Goal: Task Accomplishment & Management: Manage account settings

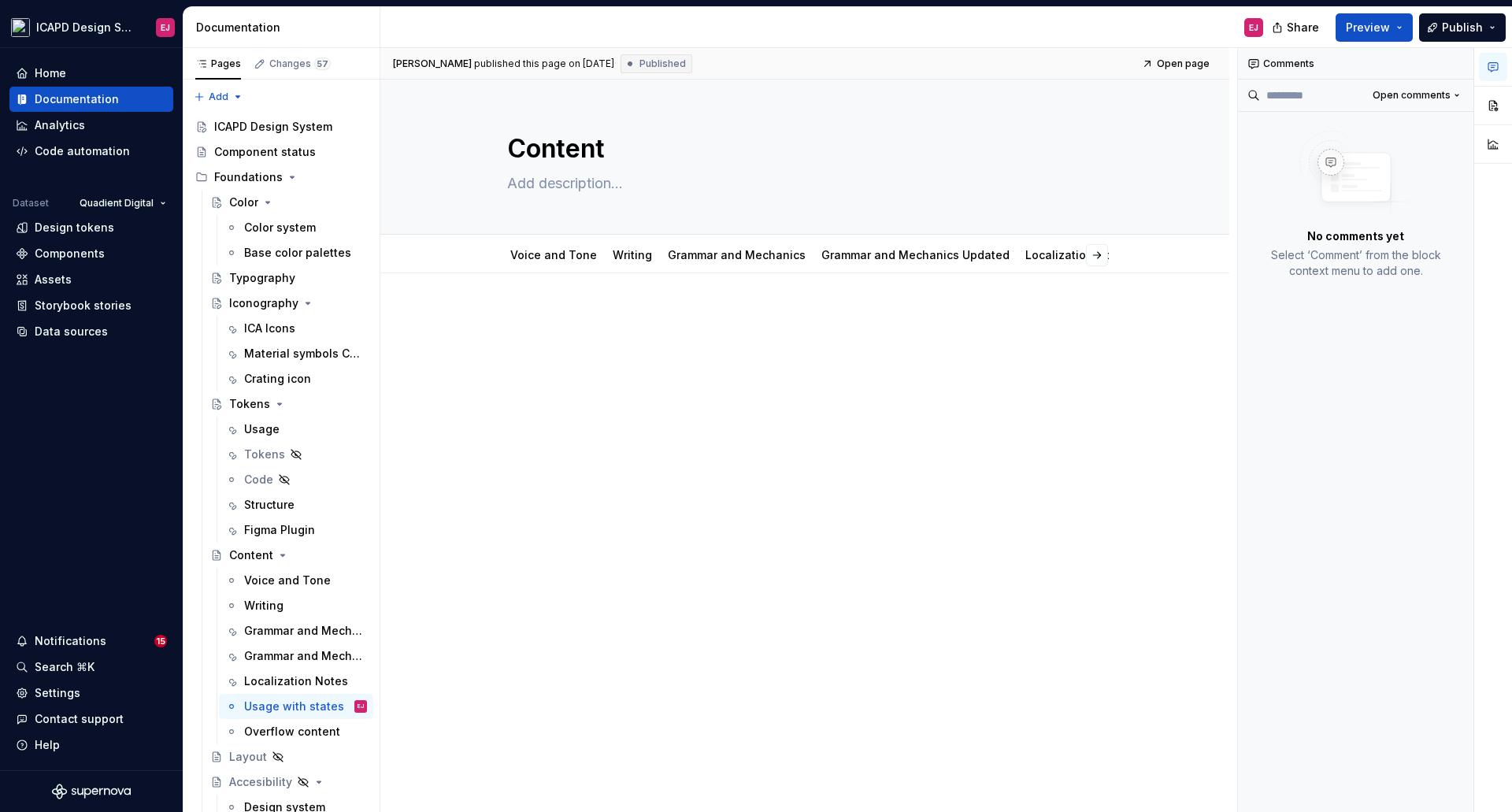
scroll to position [9581, 0]
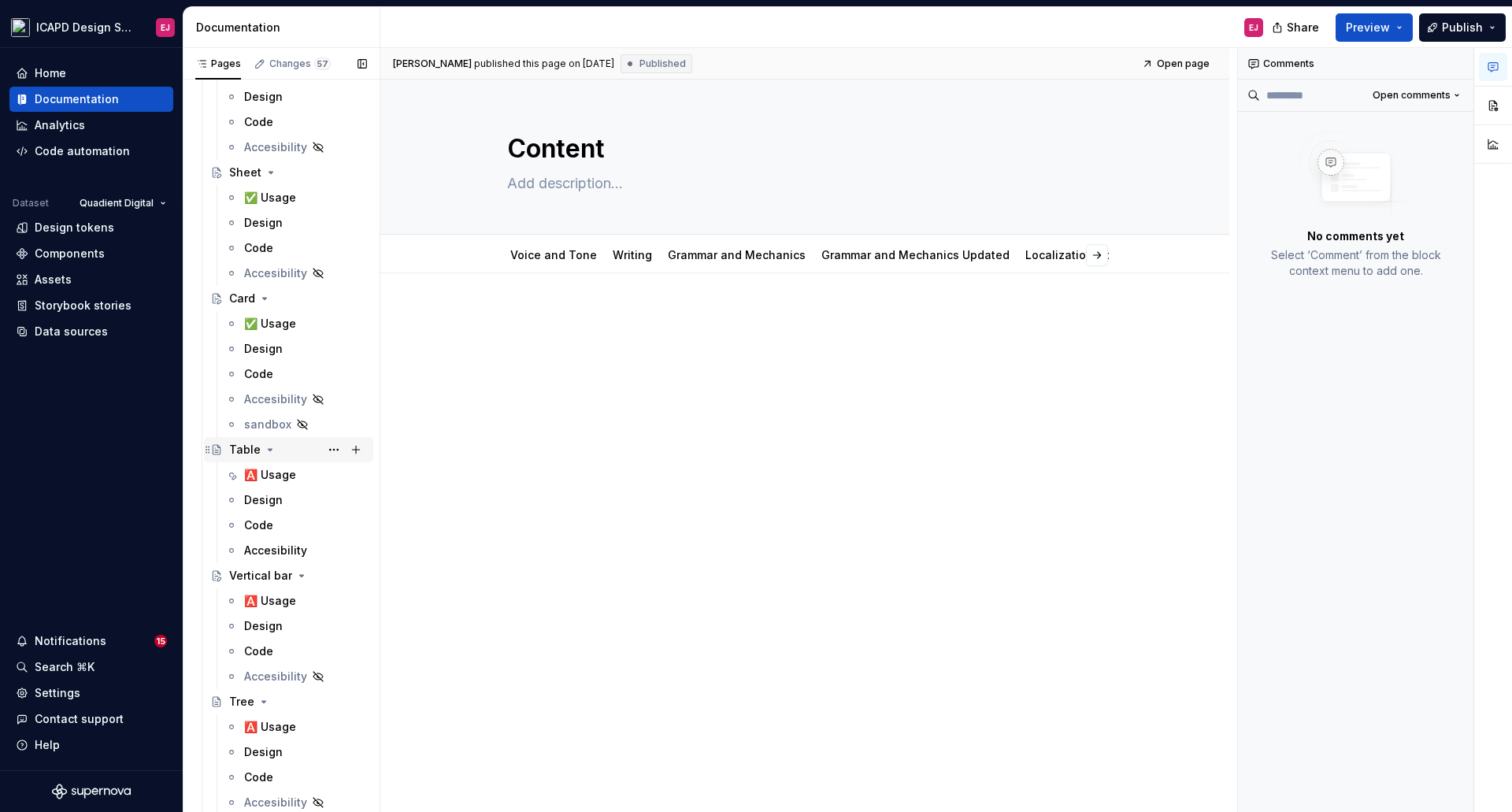
drag, startPoint x: 274, startPoint y: 478, endPoint x: 297, endPoint y: 458, distance: 30.5
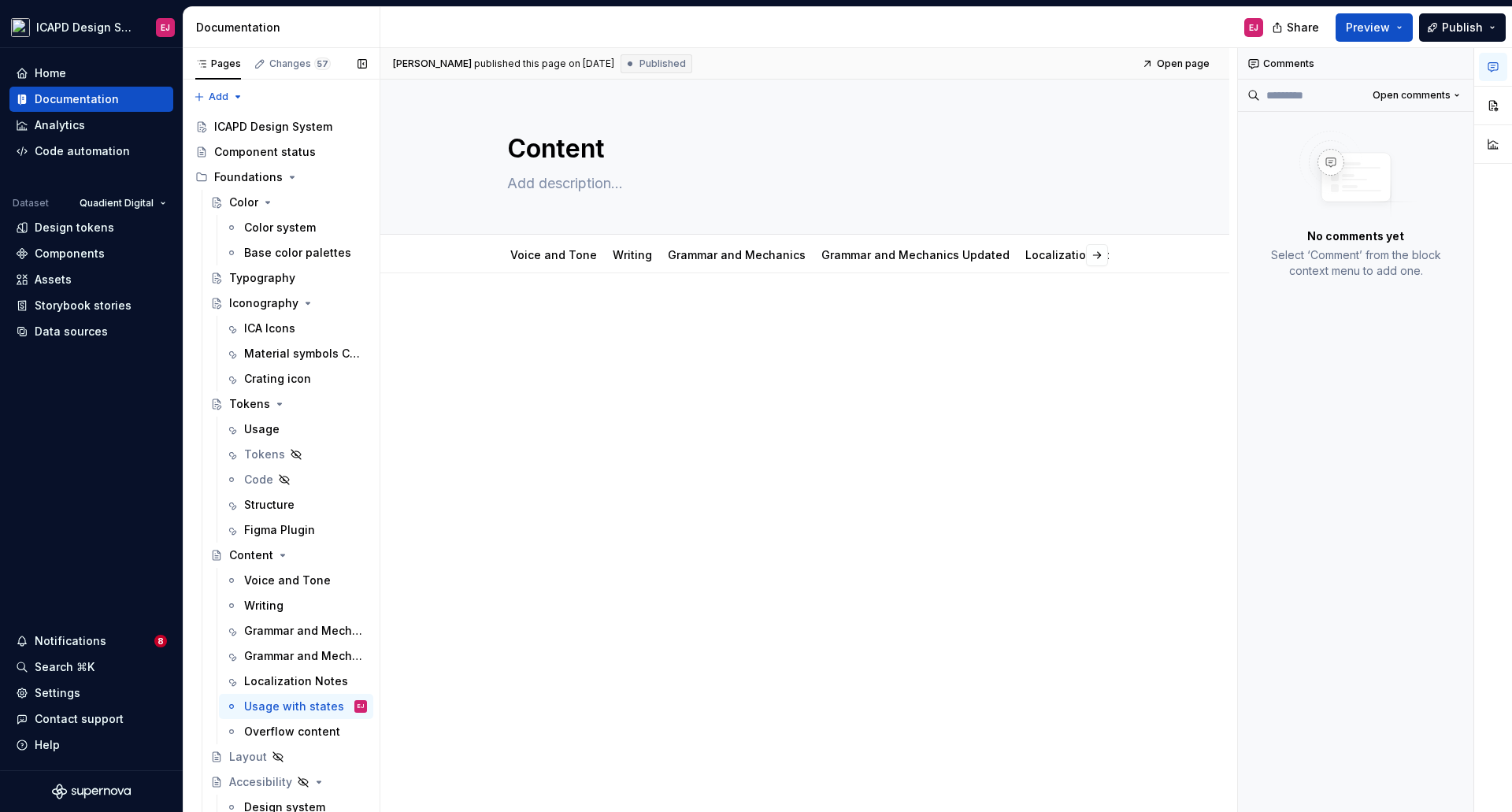
scroll to position [8069, 0]
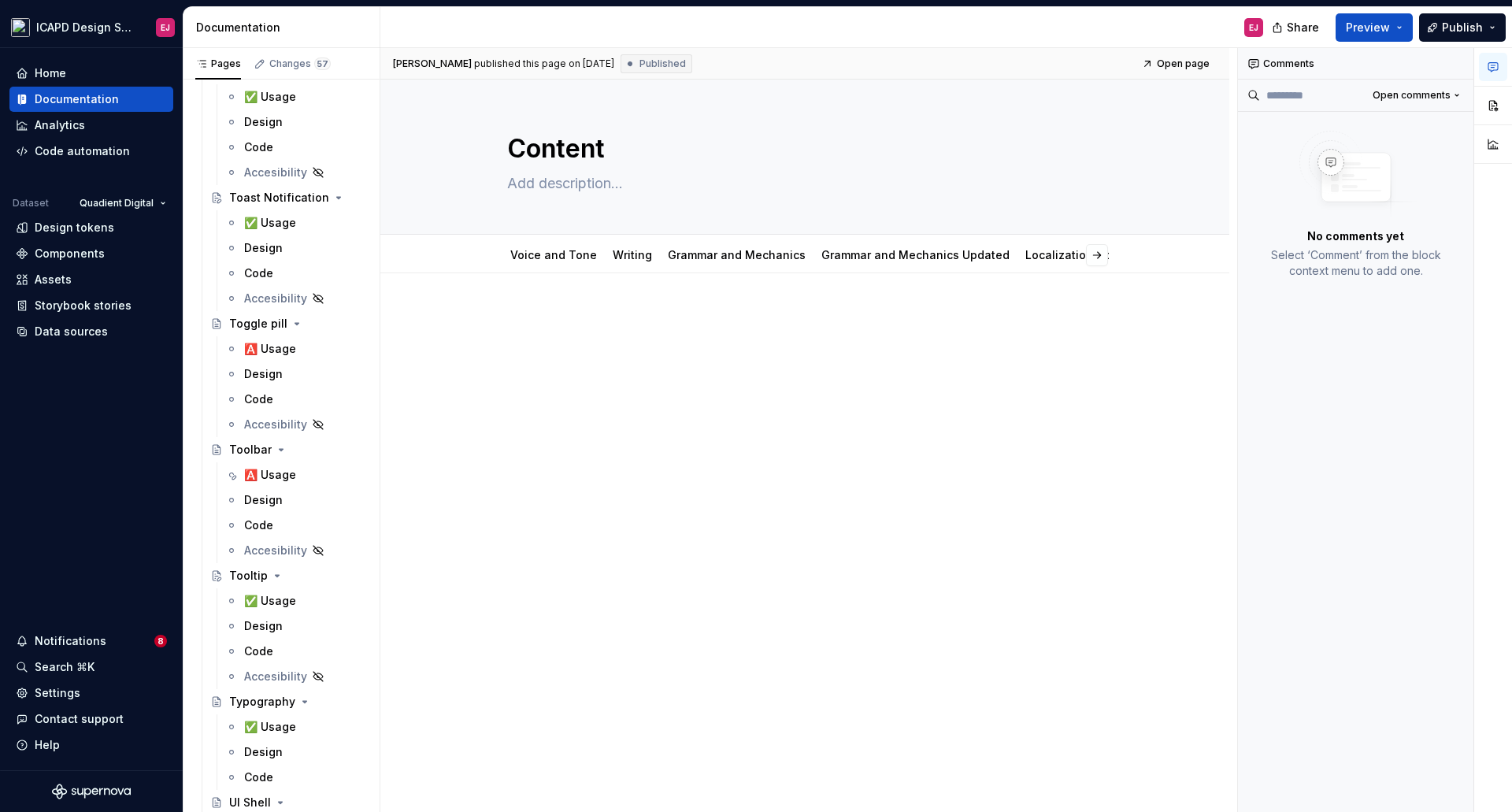
type textarea "*"
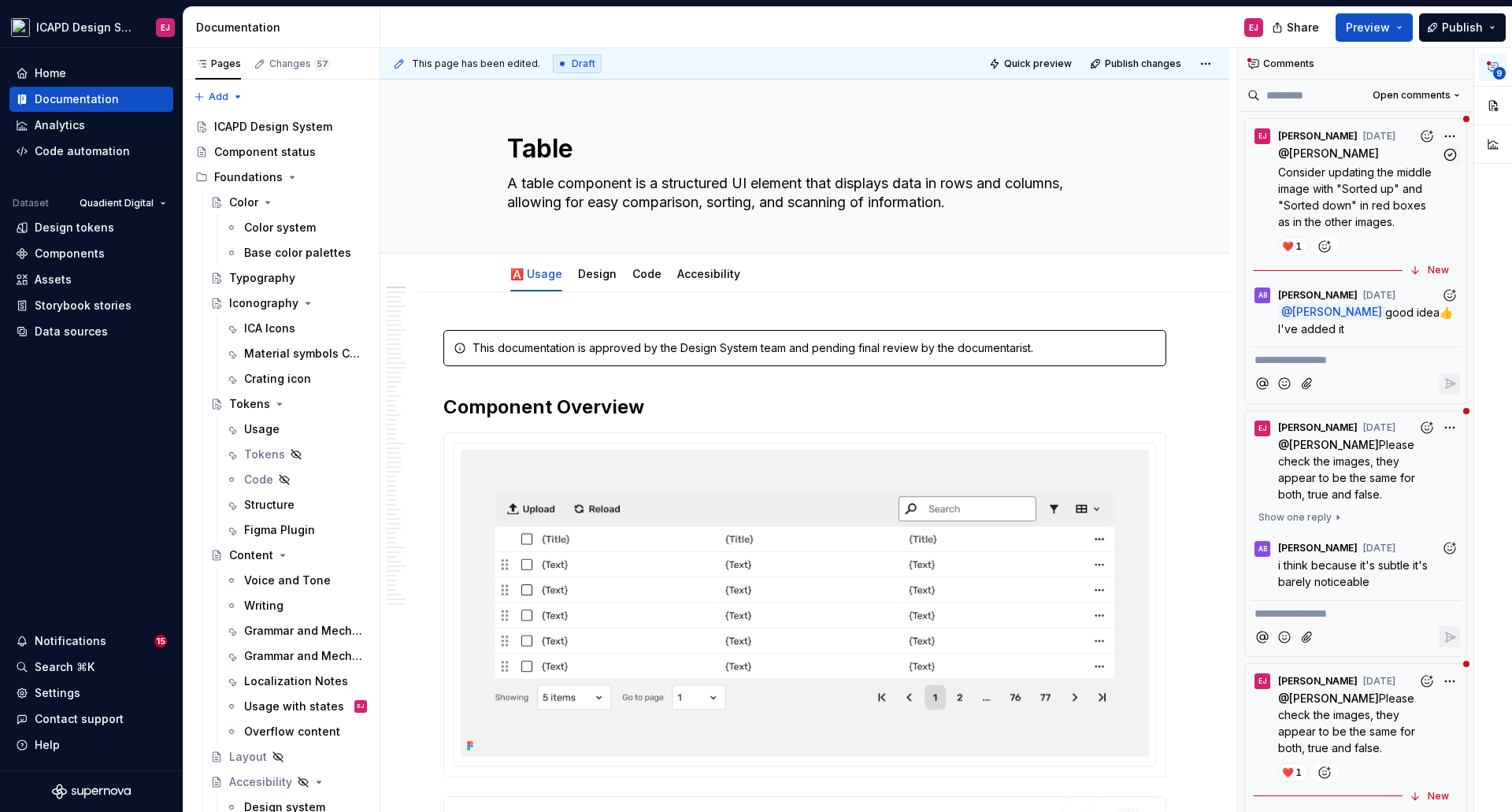
click at [1299, 173] on span "Consider updating the middle image with "Sorted up" and "Sorted down" in red bo…" at bounding box center [1356, 197] width 156 height 63
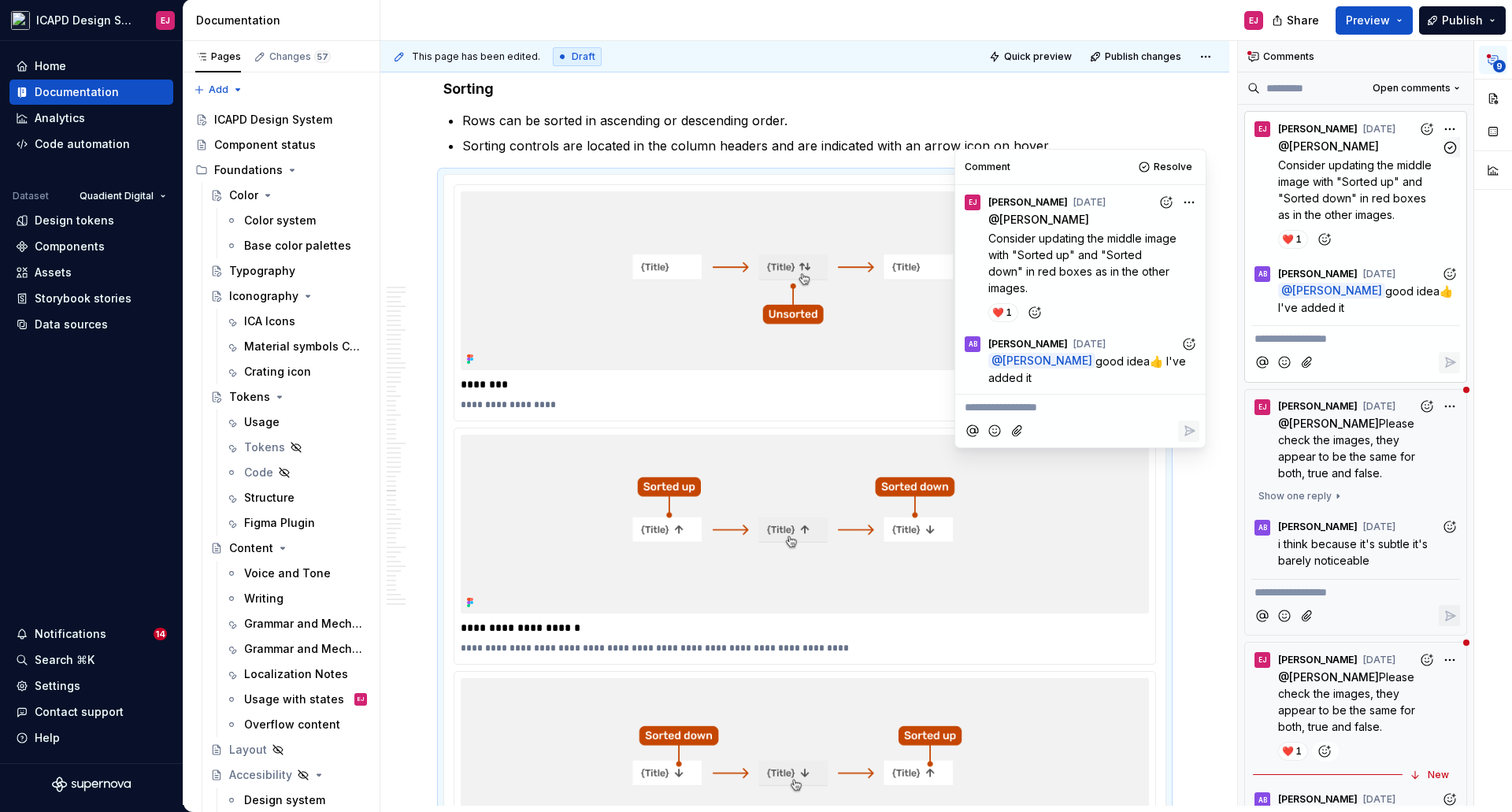
scroll to position [19742, 0]
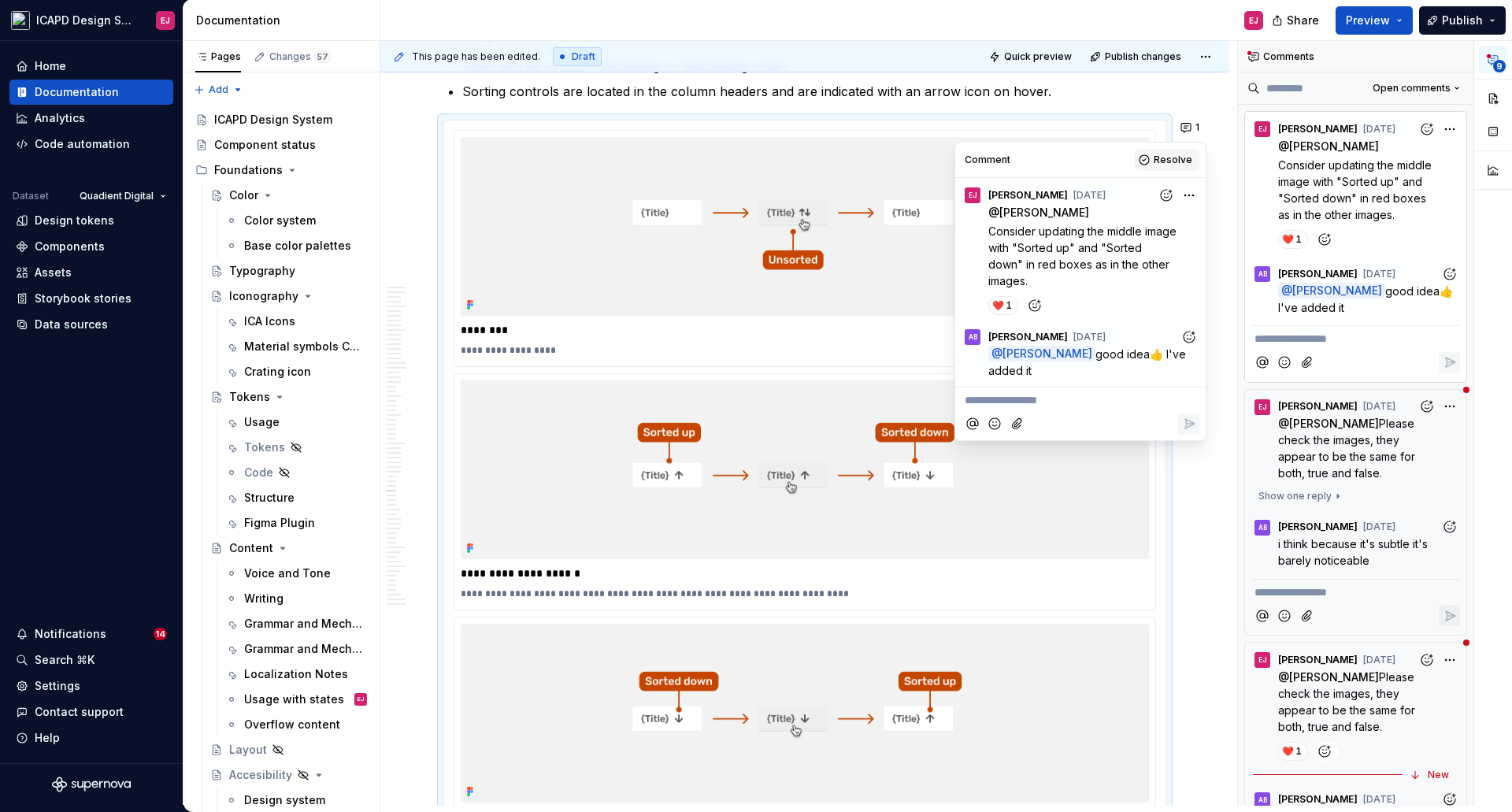
click at [1173, 157] on span "Resolve" at bounding box center [1173, 159] width 39 height 12
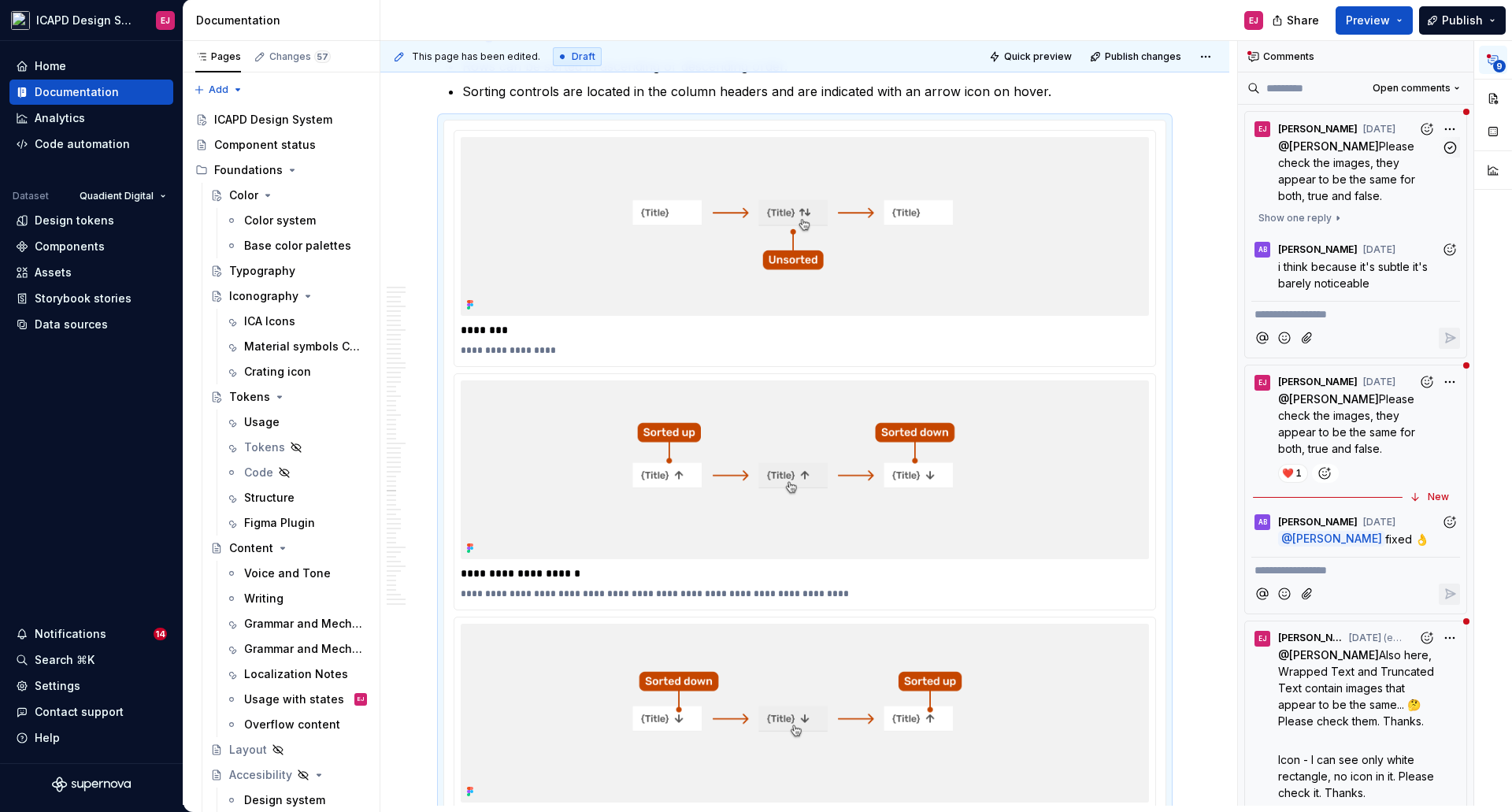
click at [1312, 165] on span "Please check the images, they appear to be the same for both, true and false." at bounding box center [1348, 171] width 140 height 63
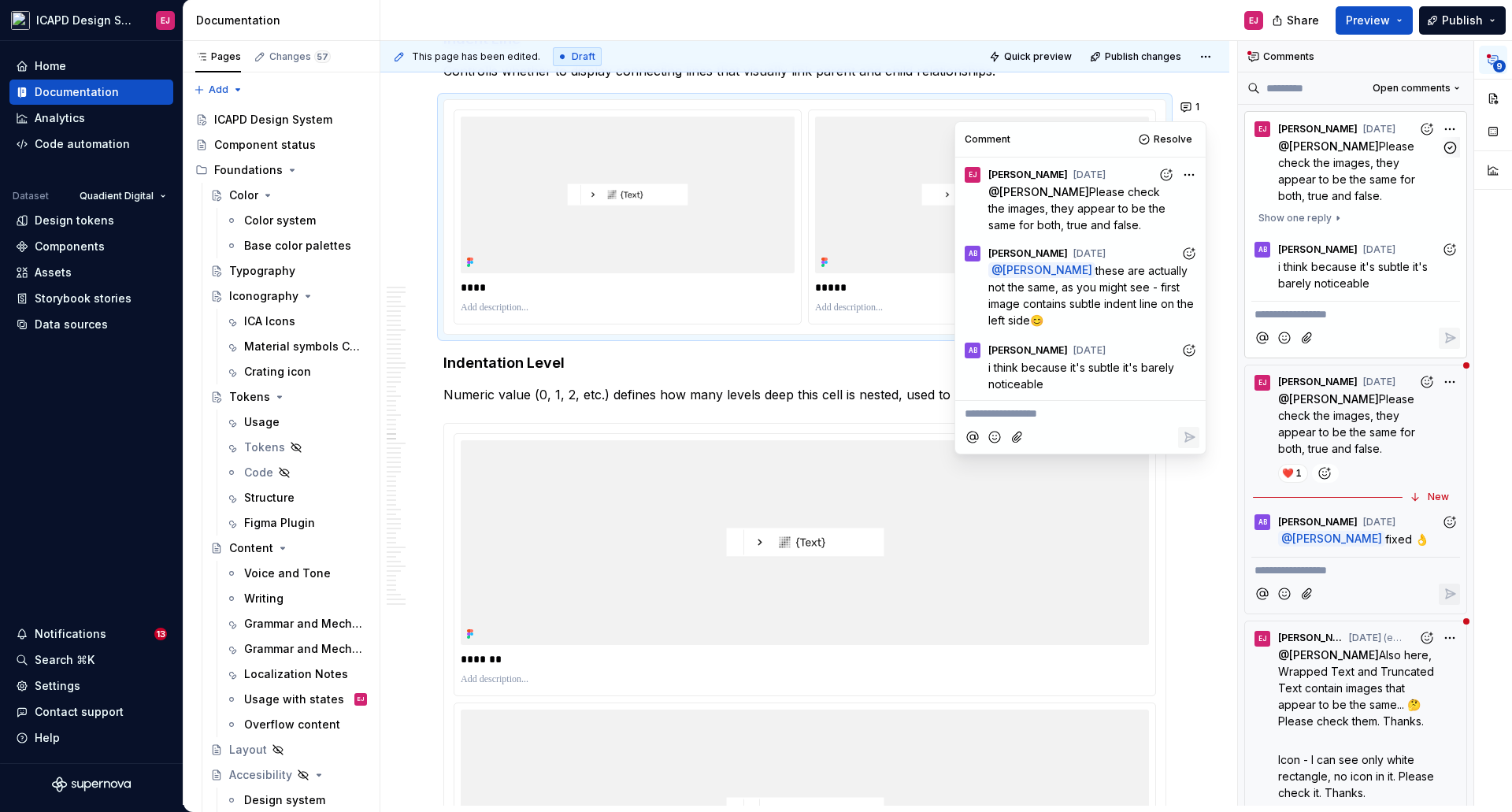
scroll to position [14999, 0]
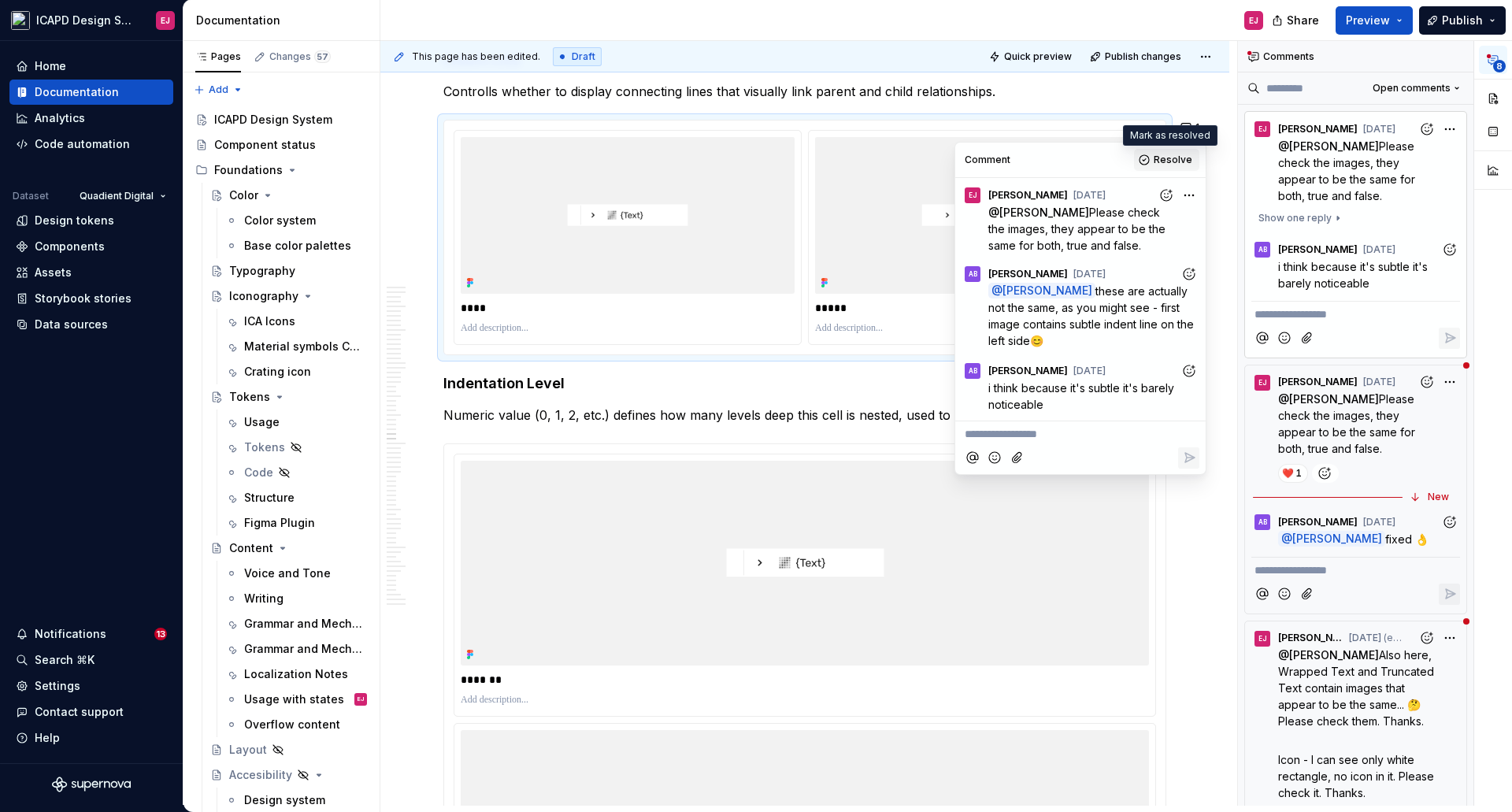
click at [1161, 157] on span "Resolve" at bounding box center [1173, 159] width 39 height 12
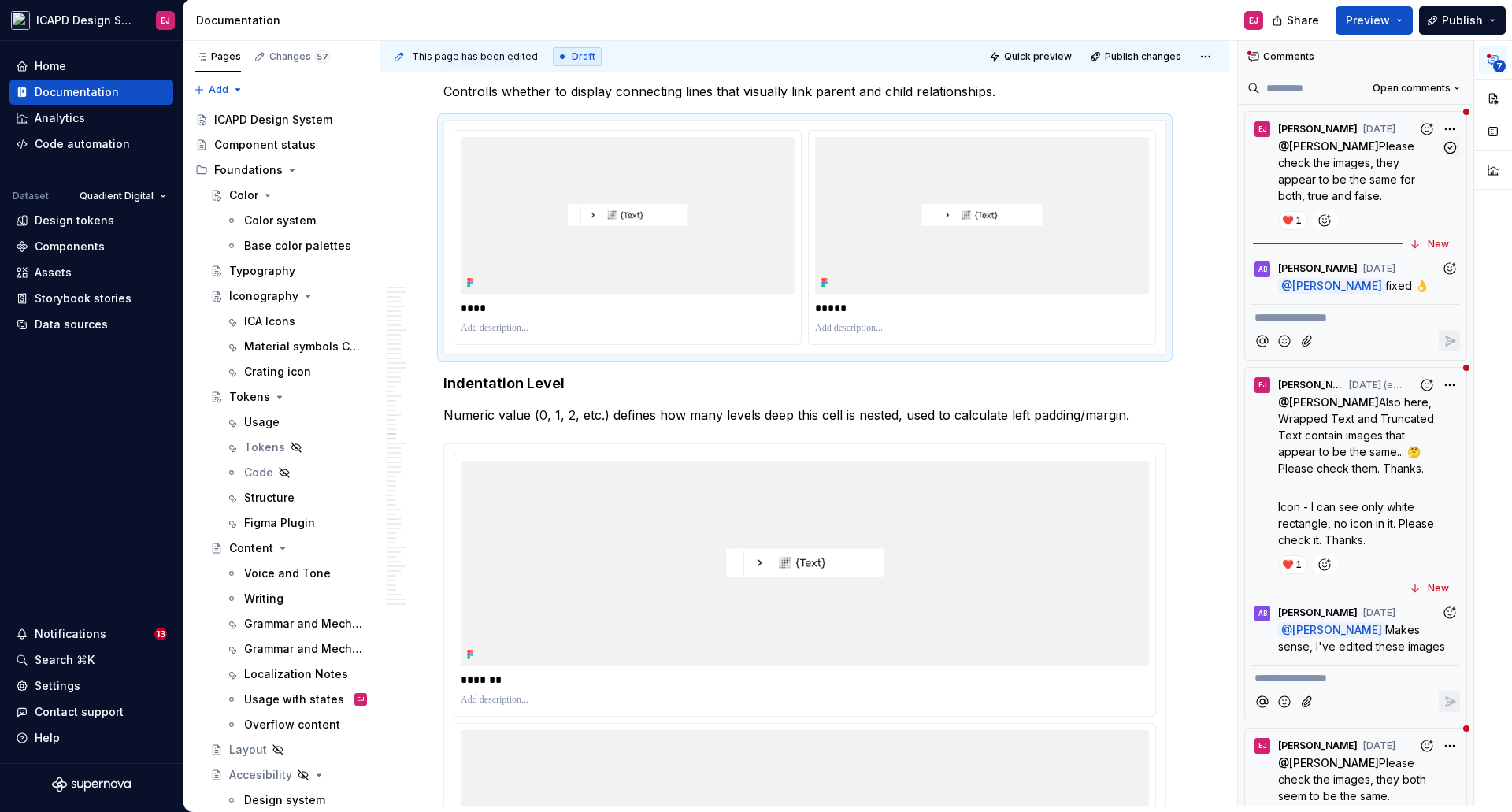
click at [1326, 169] on span "Please check the images, they appear to be the same for both, true and false." at bounding box center [1348, 171] width 140 height 63
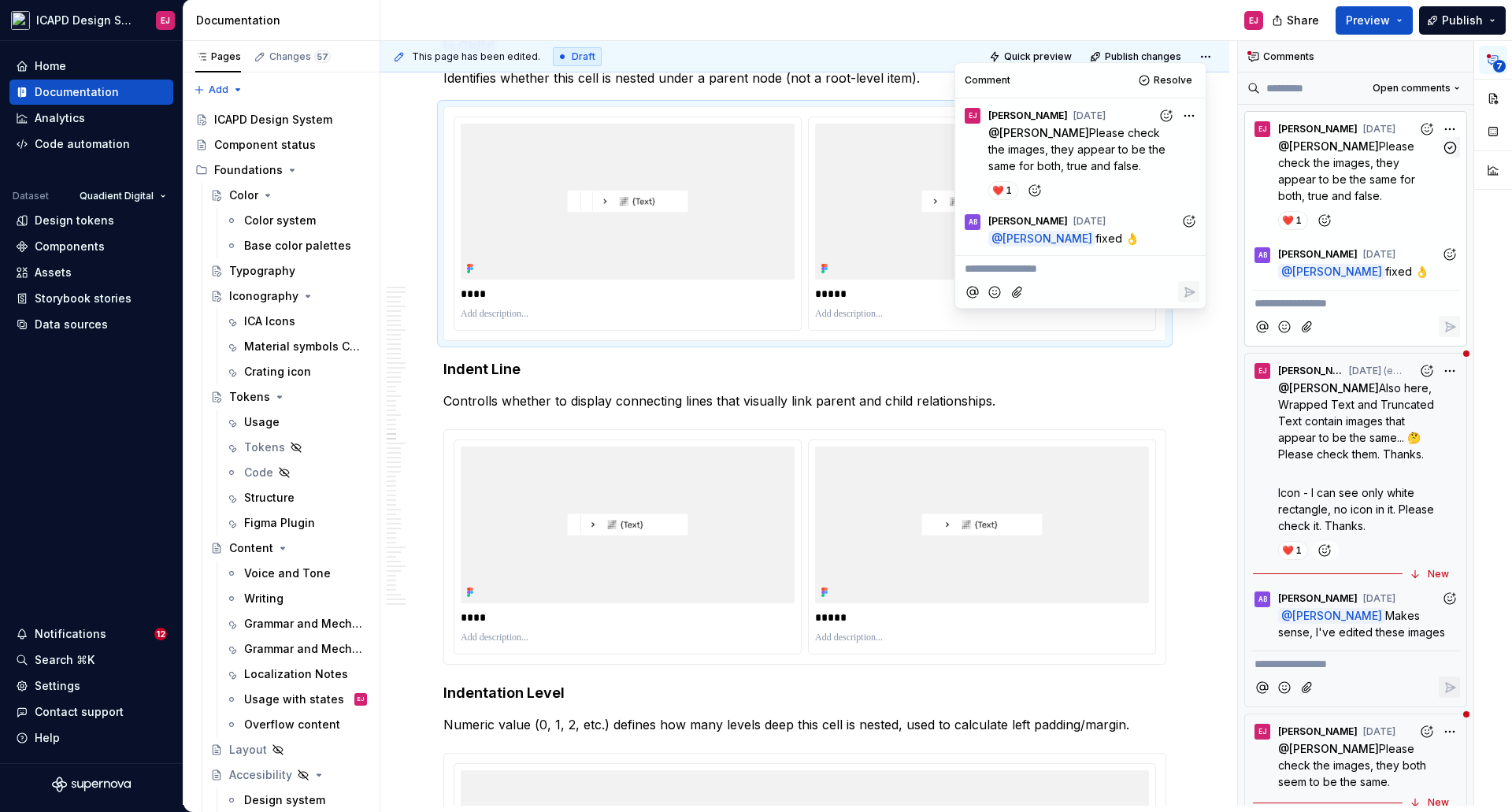
scroll to position [14676, 0]
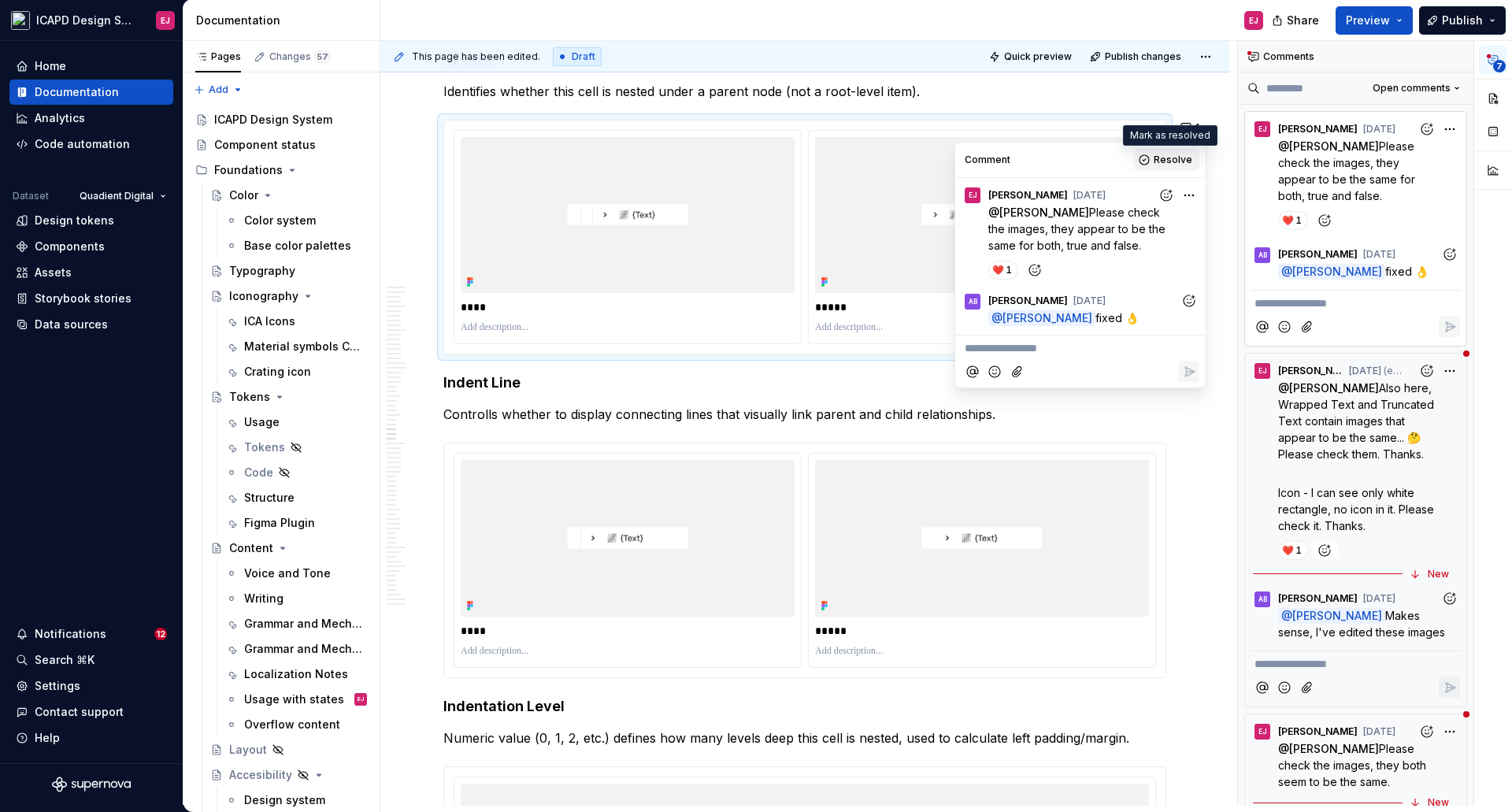
click at [1173, 155] on span "Resolve" at bounding box center [1173, 159] width 39 height 12
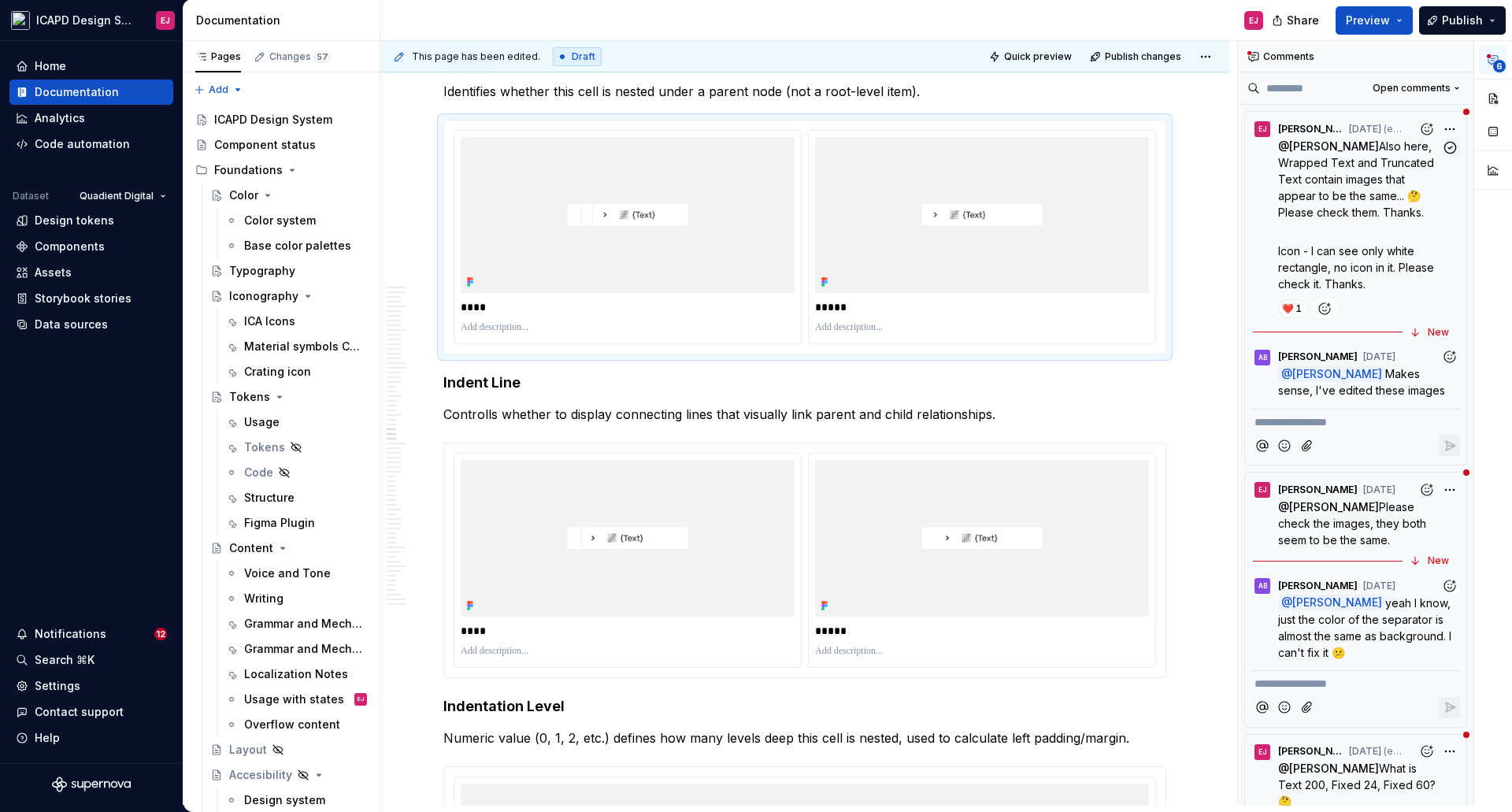
click at [1307, 164] on span "Also here, Wrapped Text and Truncated Text contain images that appear to be the…" at bounding box center [1358, 179] width 159 height 80
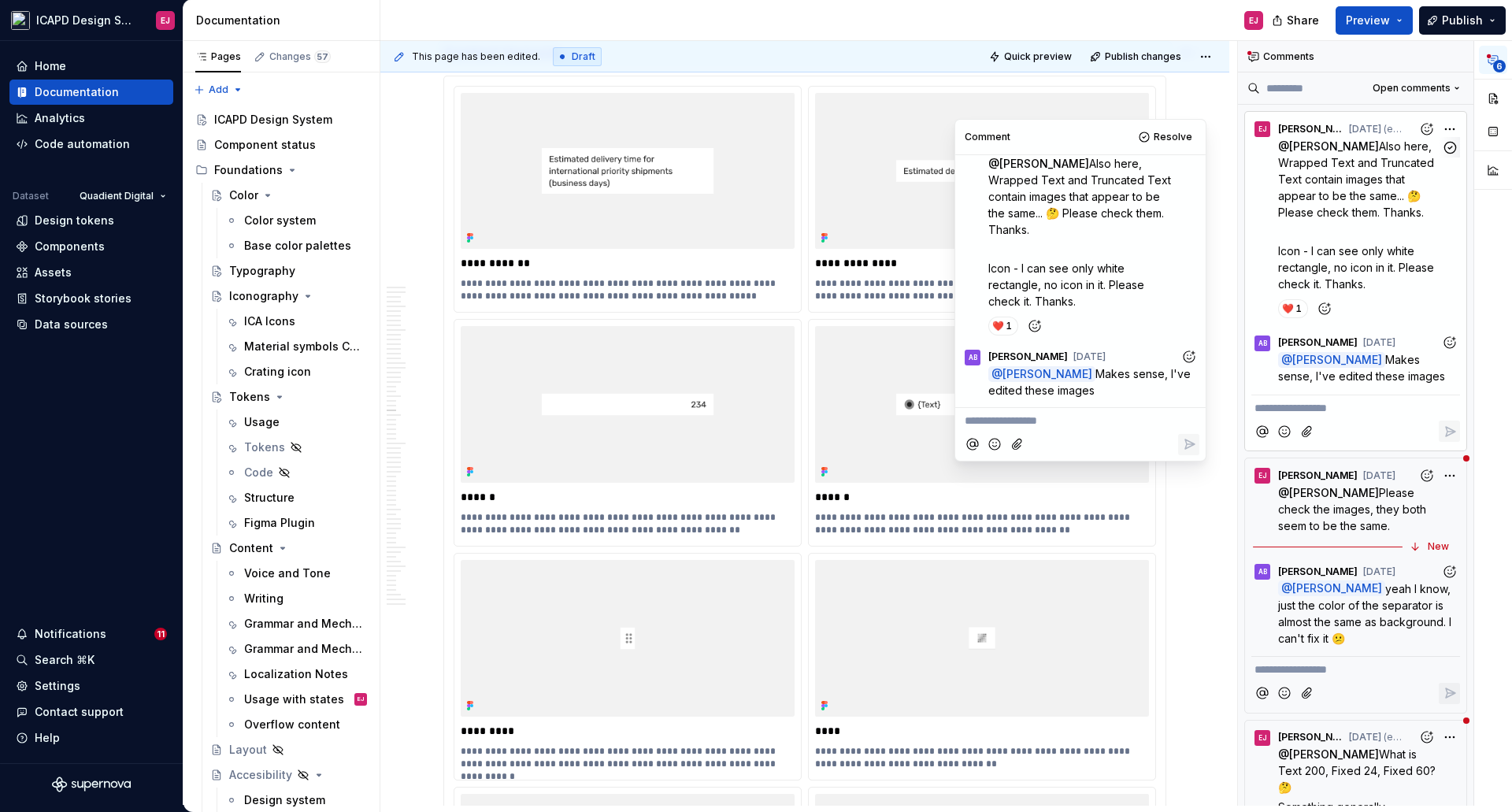
scroll to position [12460, 0]
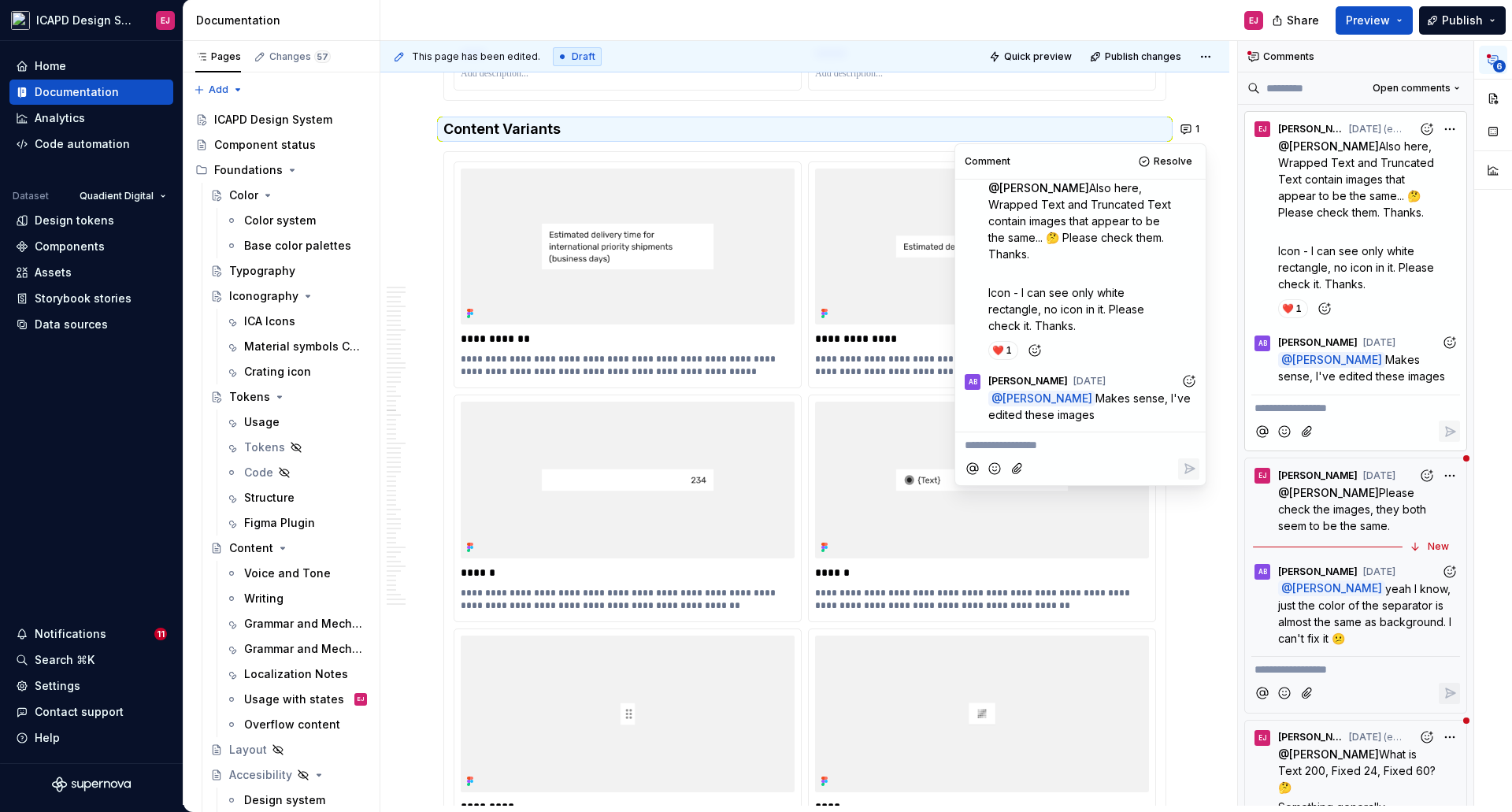
click at [907, 287] on img at bounding box center [981, 246] width 333 height 156
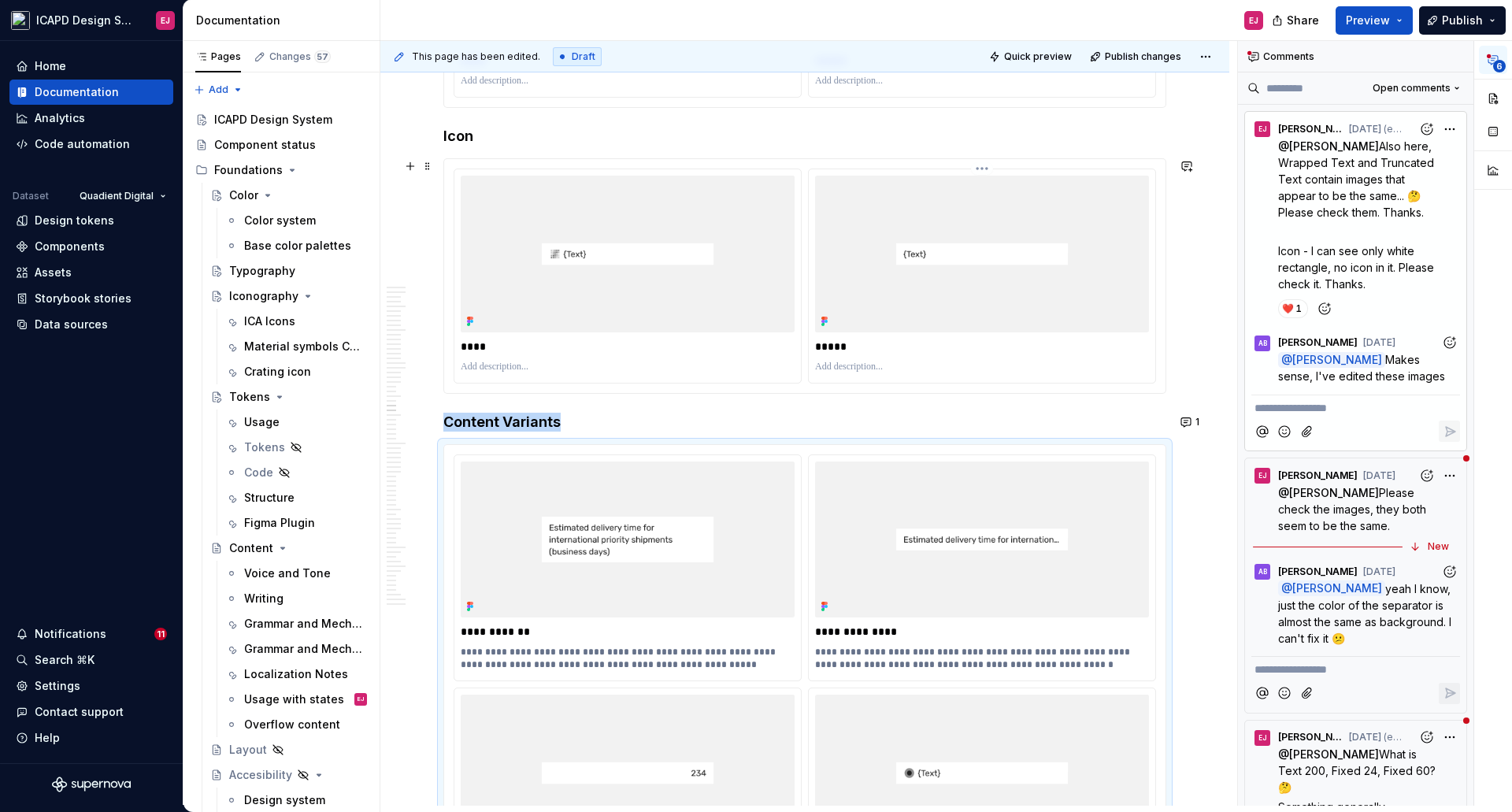
scroll to position [12223, 0]
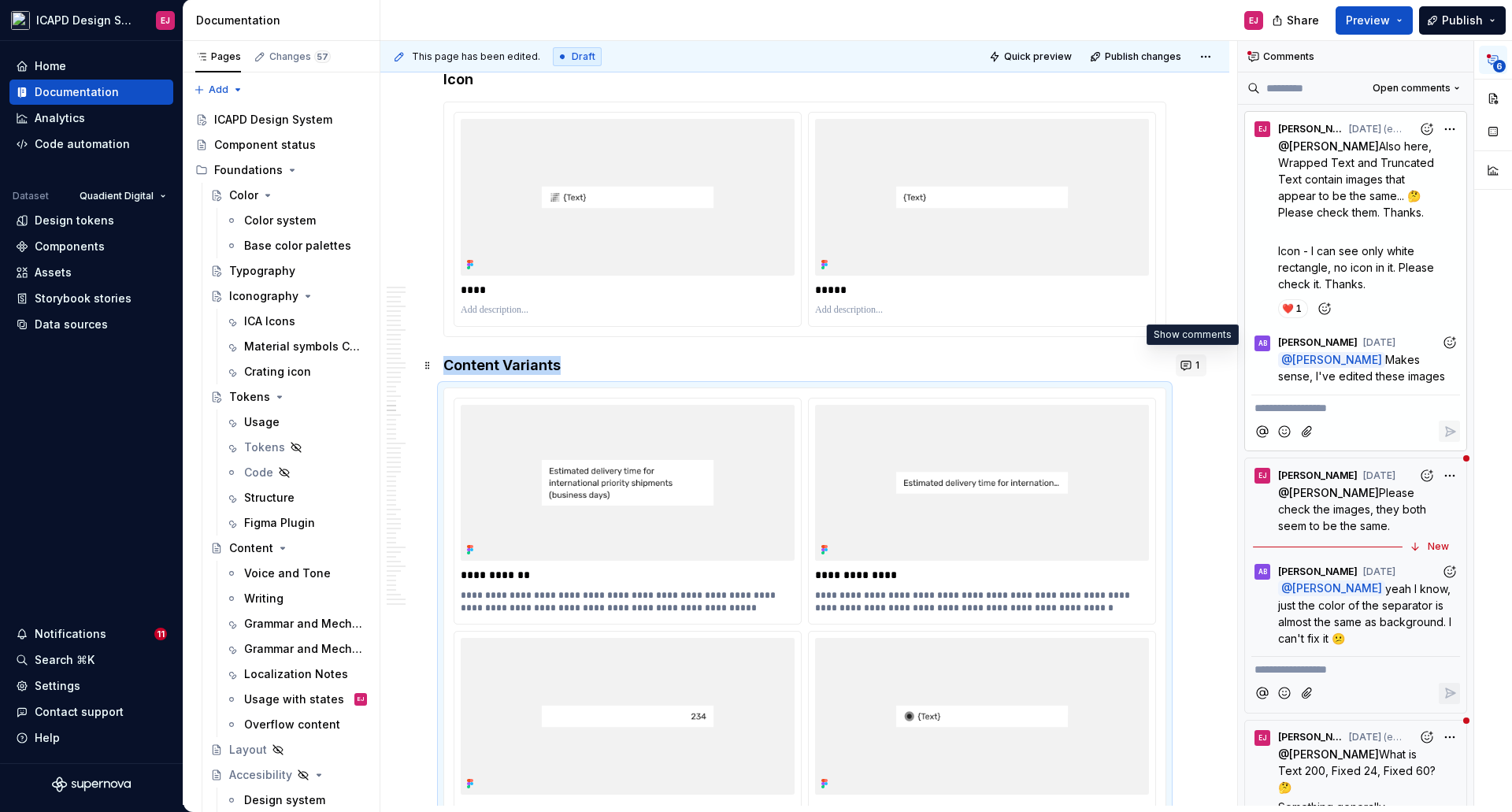
click at [1187, 360] on button "1" at bounding box center [1191, 365] width 30 height 22
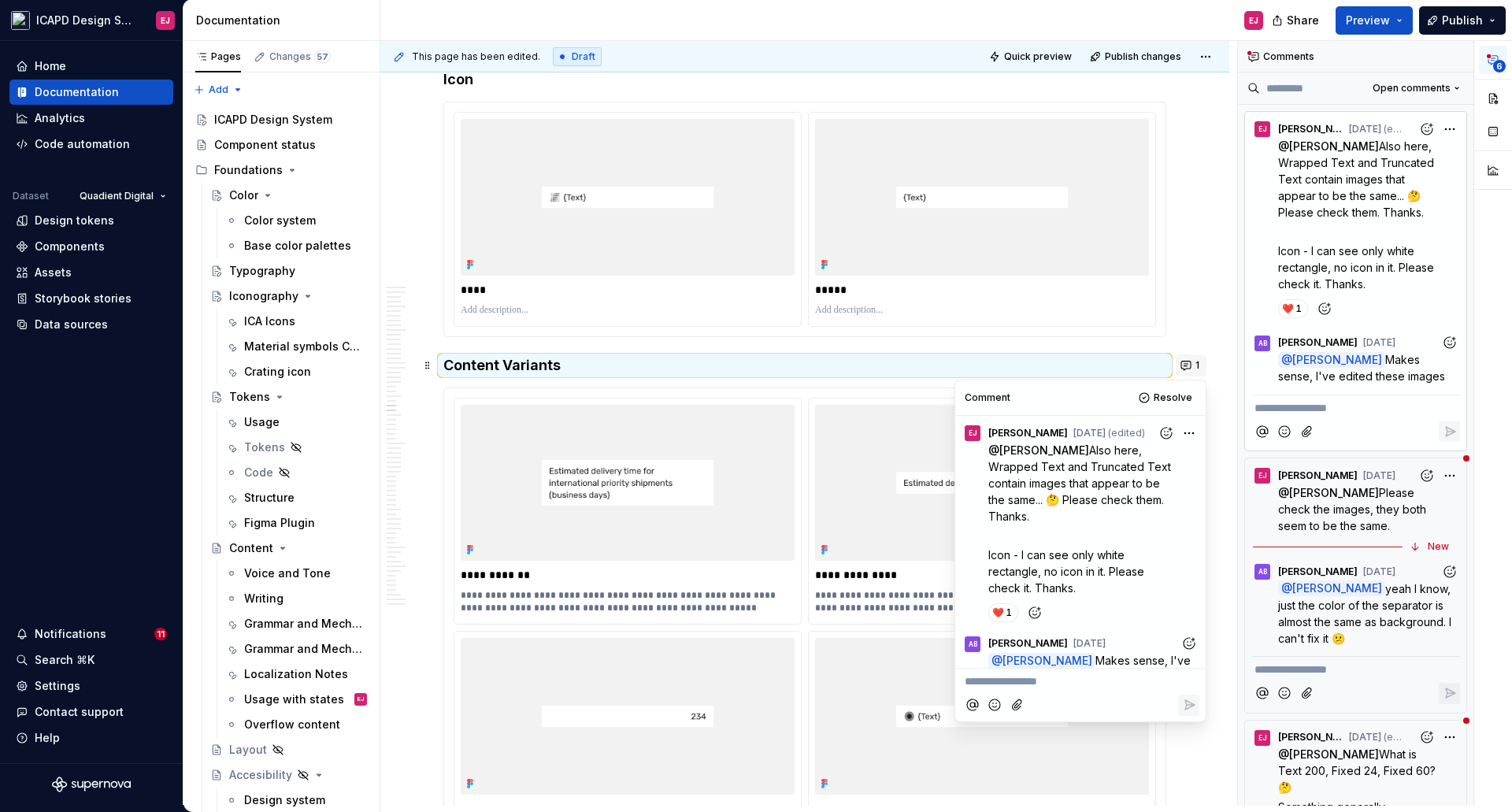
scroll to position [26, 0]
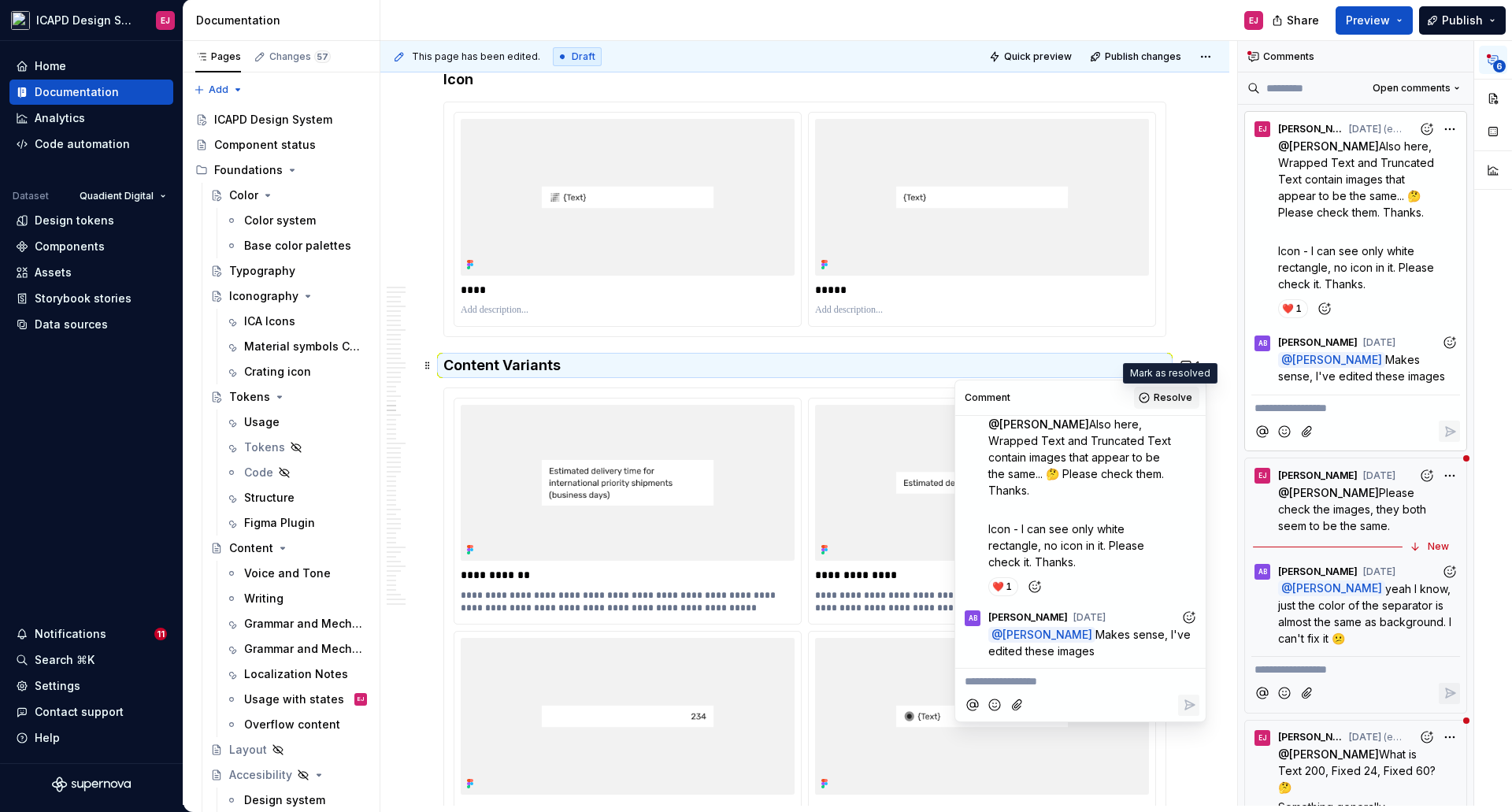
click at [1173, 393] on span "Resolve" at bounding box center [1173, 397] width 39 height 12
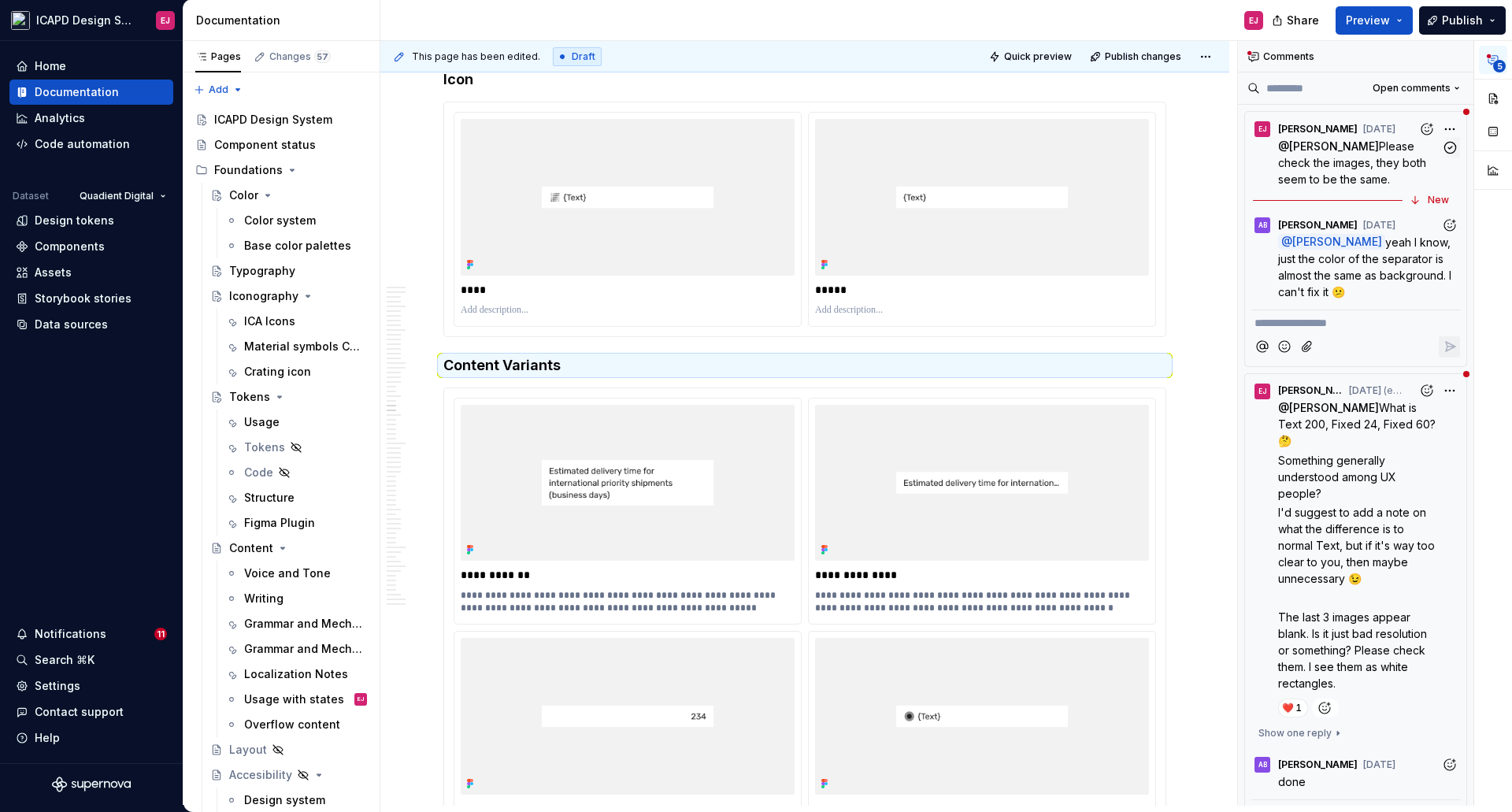
click at [1352, 255] on span "yeah I know, just the color of the separator is almost the same as background. …" at bounding box center [1366, 267] width 176 height 63
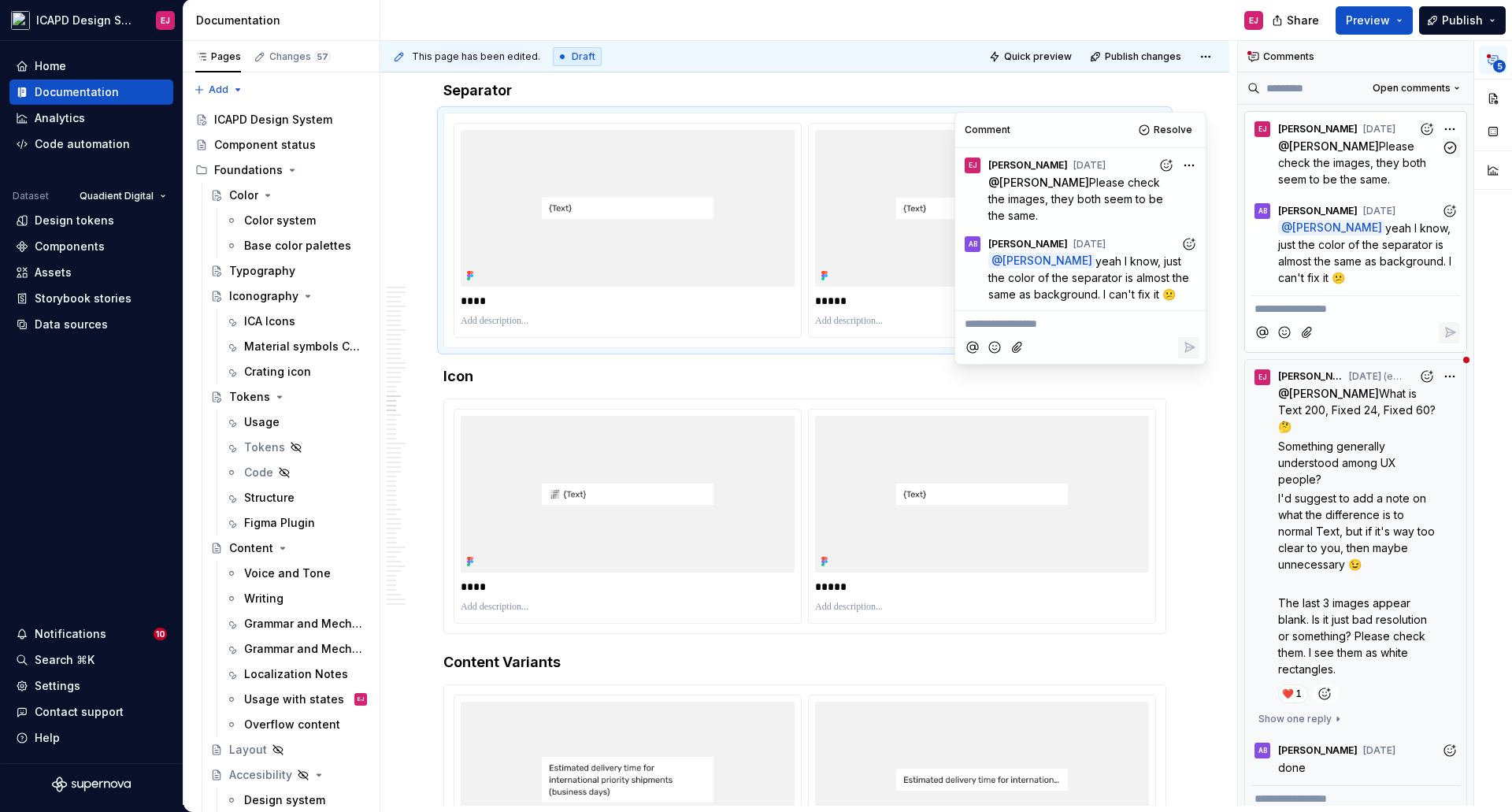
scroll to position [11918, 0]
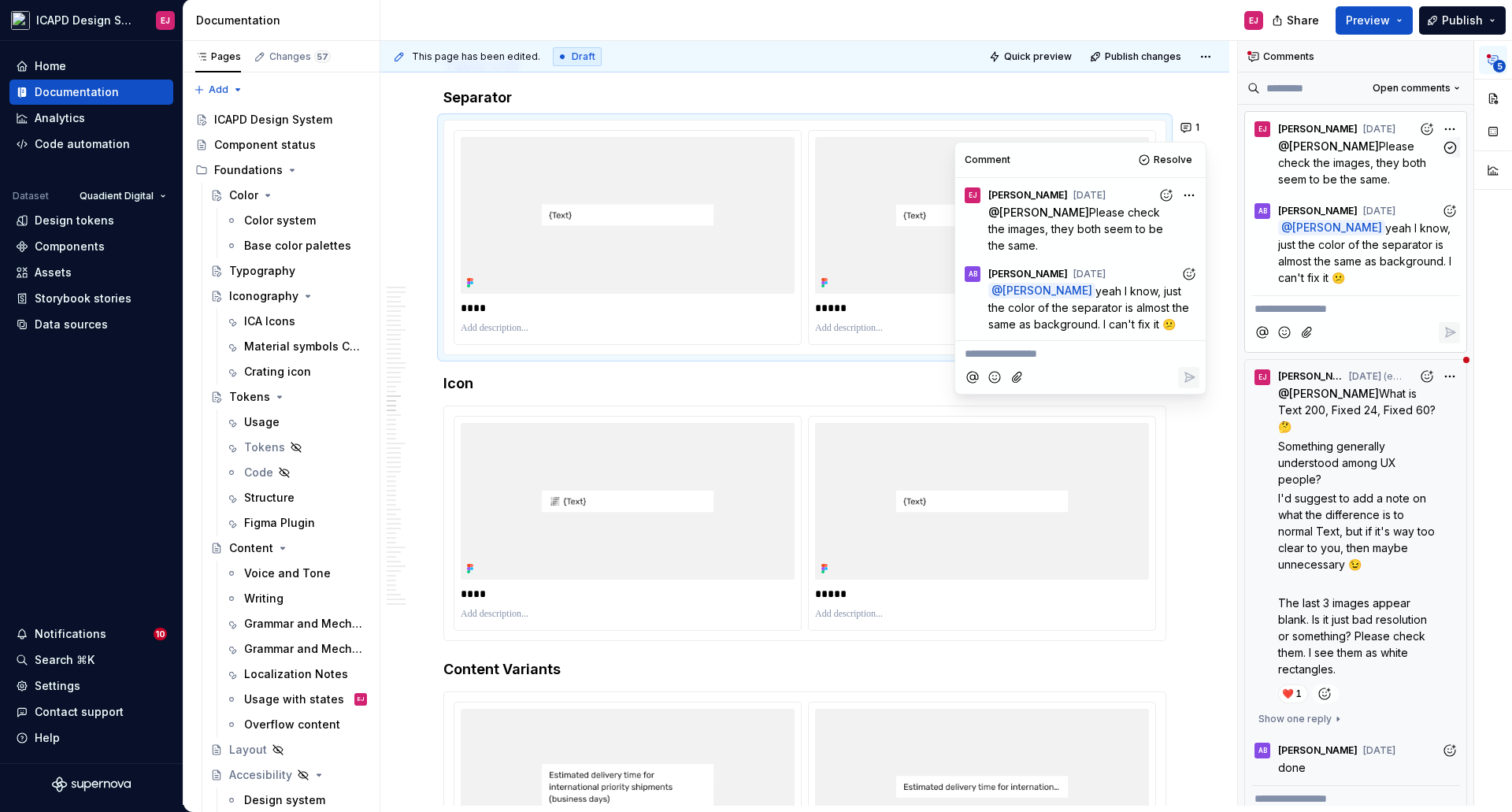
click at [1173, 161] on span "Resolve" at bounding box center [1173, 159] width 39 height 12
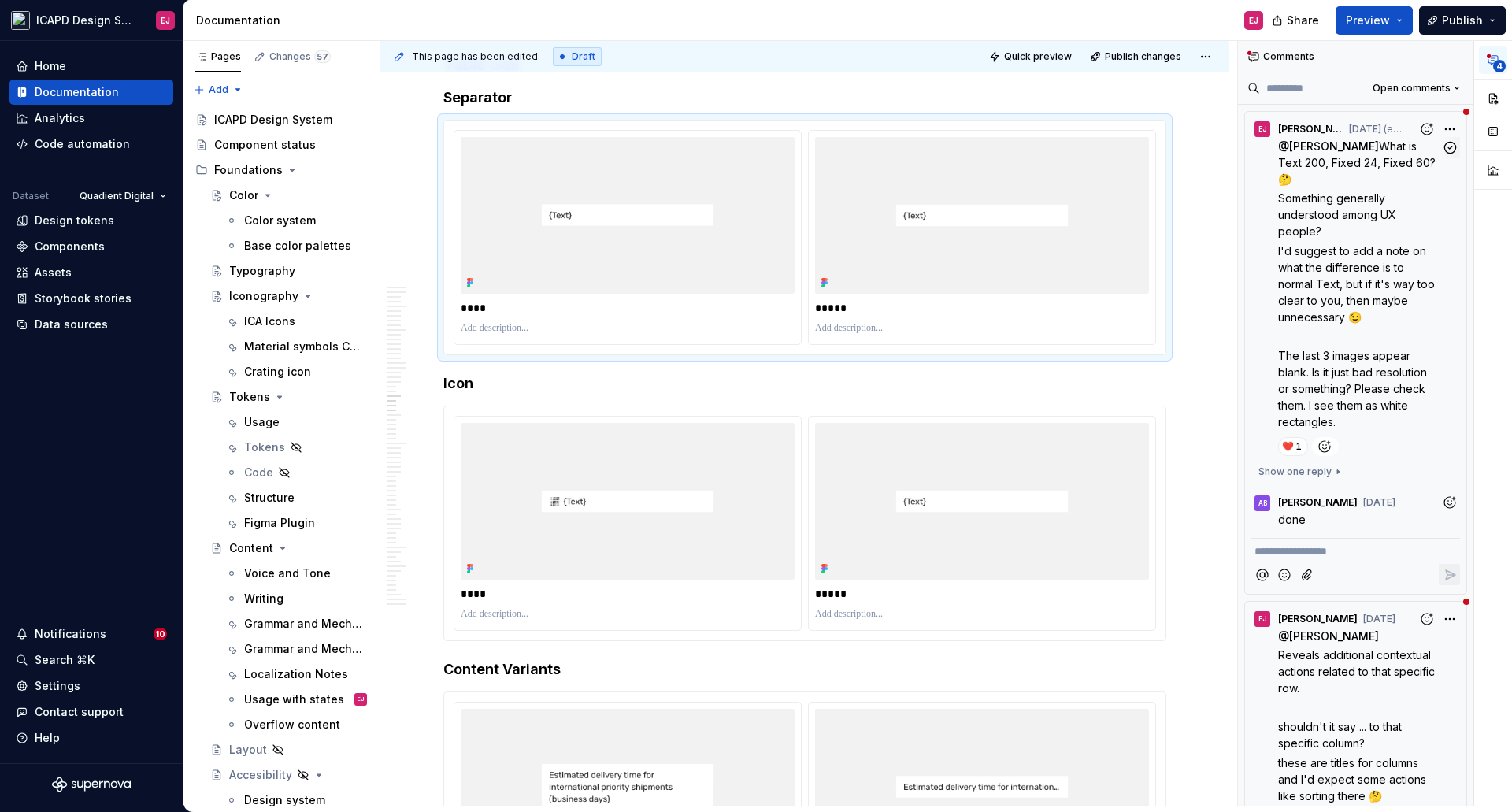
click at [1310, 216] on span "Something generally understood among UX people?" at bounding box center [1339, 214] width 121 height 46
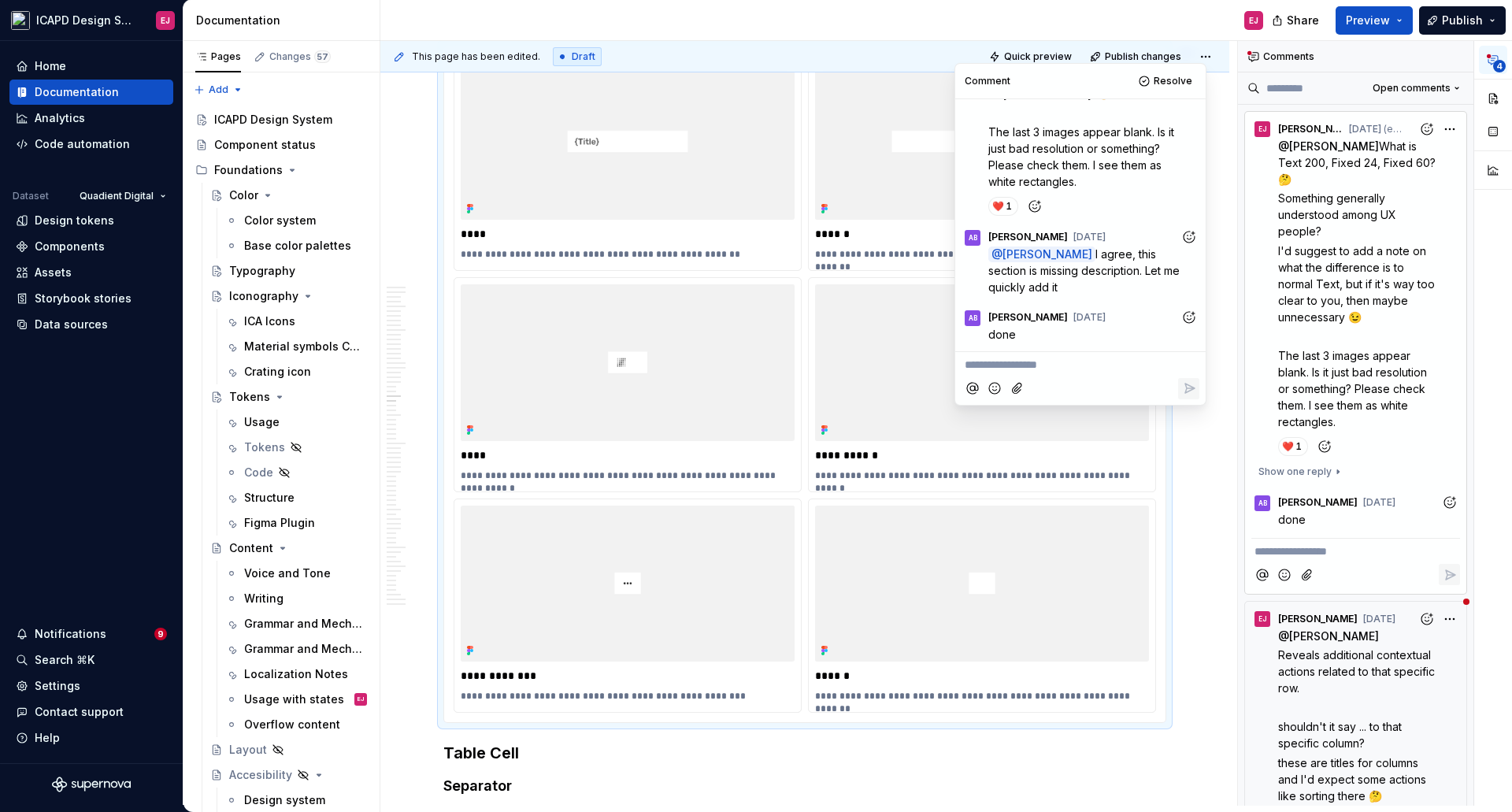
scroll to position [11236, 0]
click at [903, 455] on p "**********" at bounding box center [981, 449] width 333 height 16
click at [926, 412] on img at bounding box center [981, 356] width 333 height 156
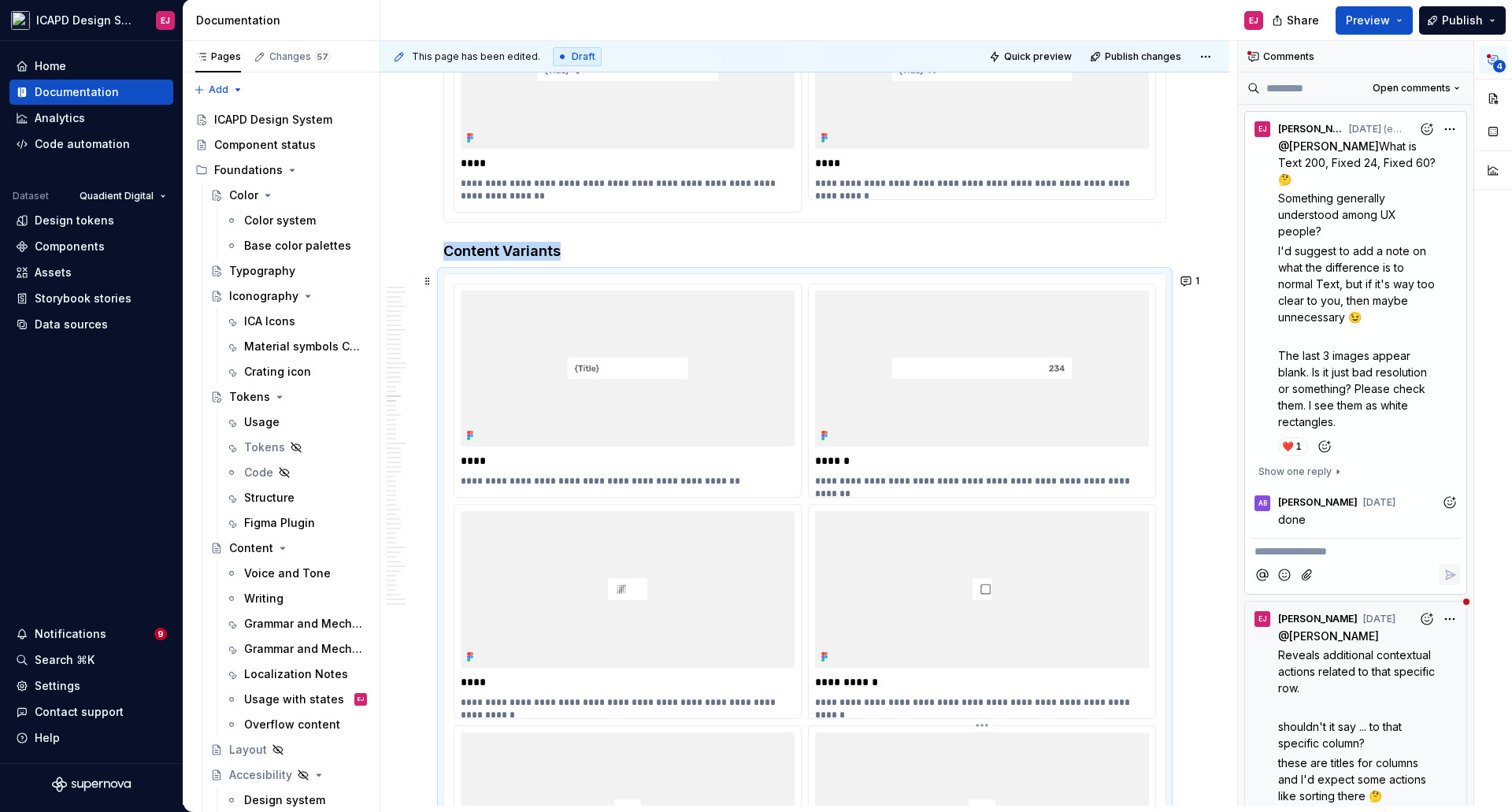
scroll to position [11000, 0]
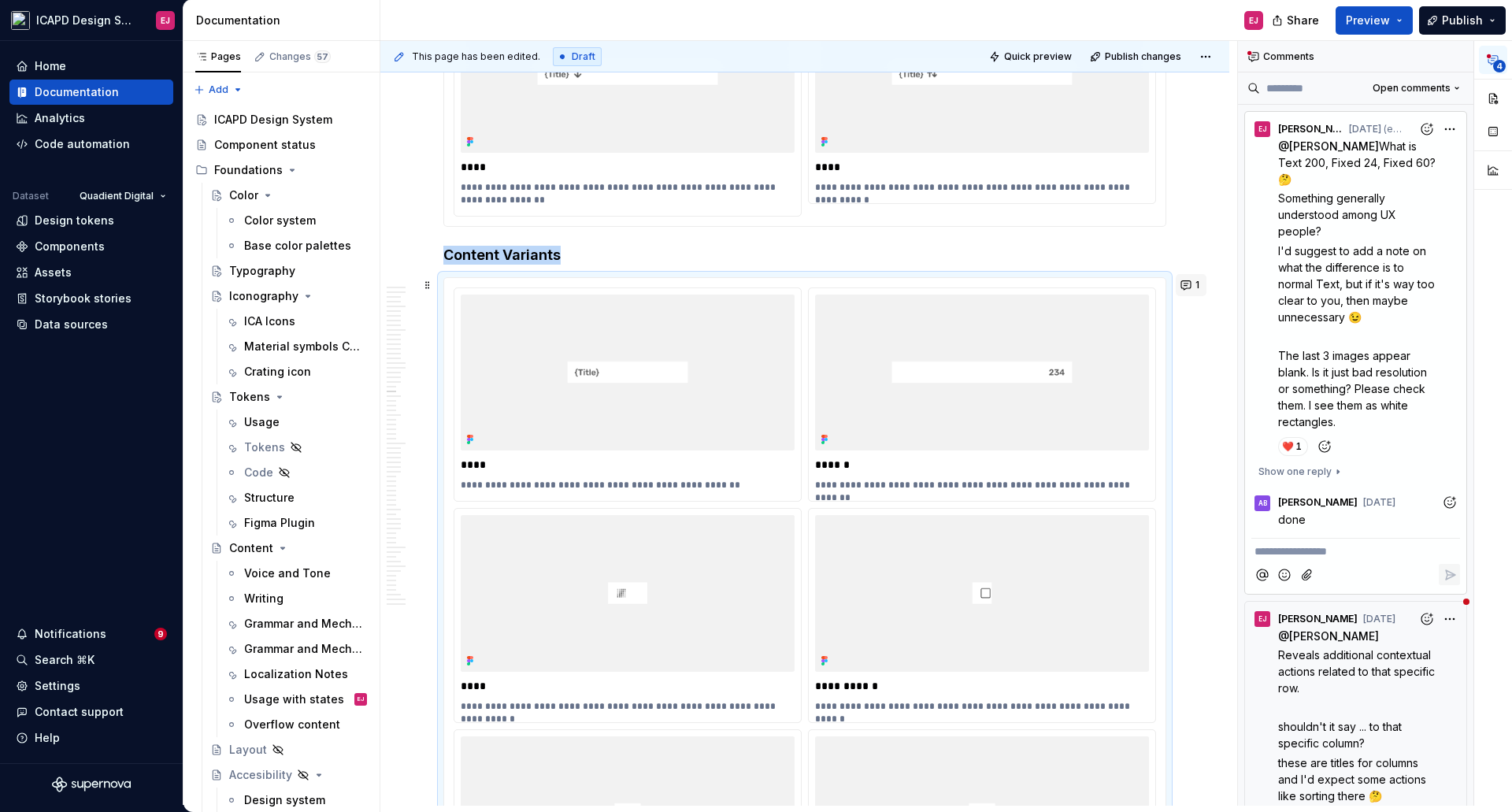
click at [1189, 278] on button "1" at bounding box center [1191, 284] width 30 height 22
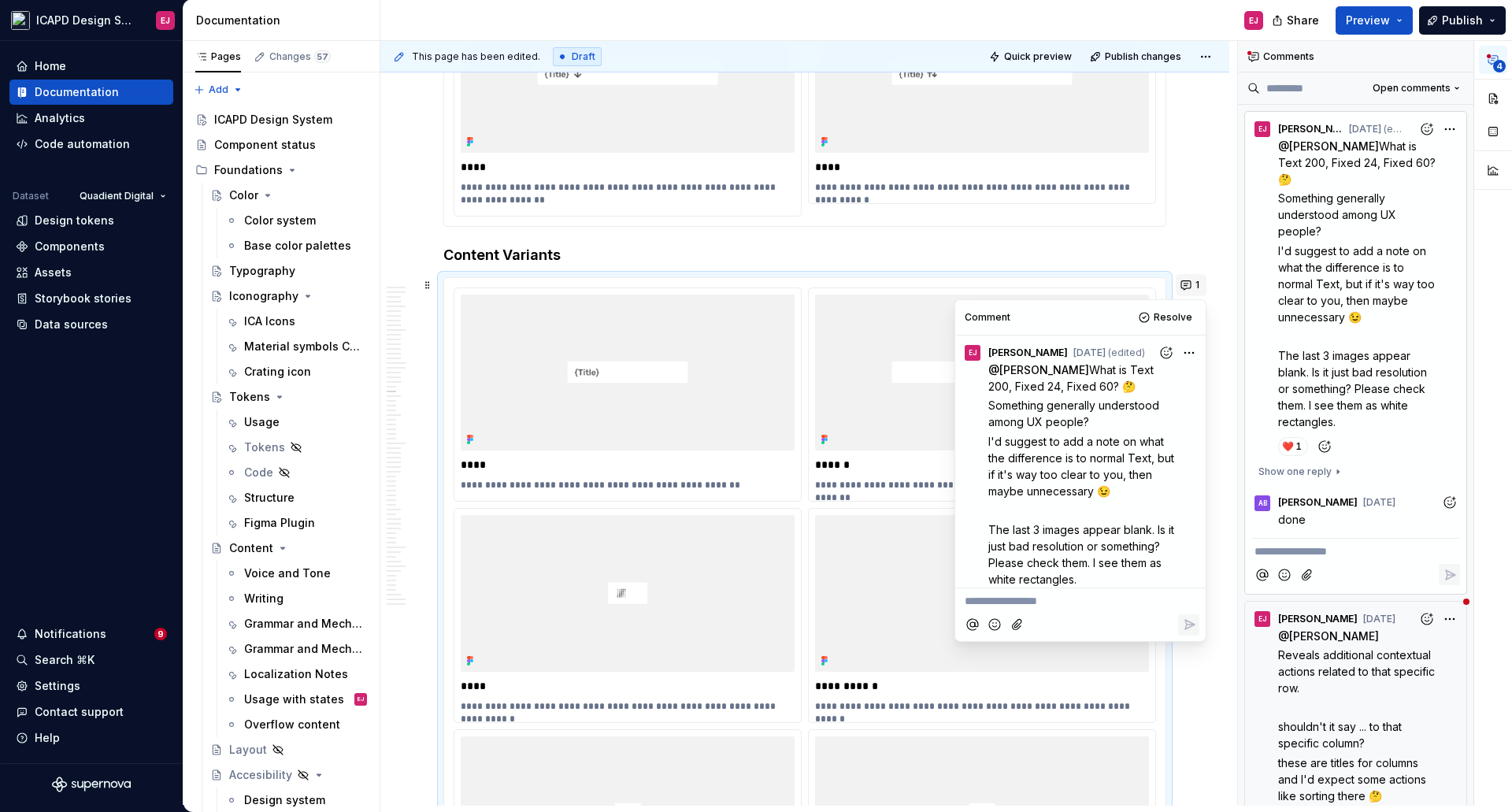
scroll to position [161, 0]
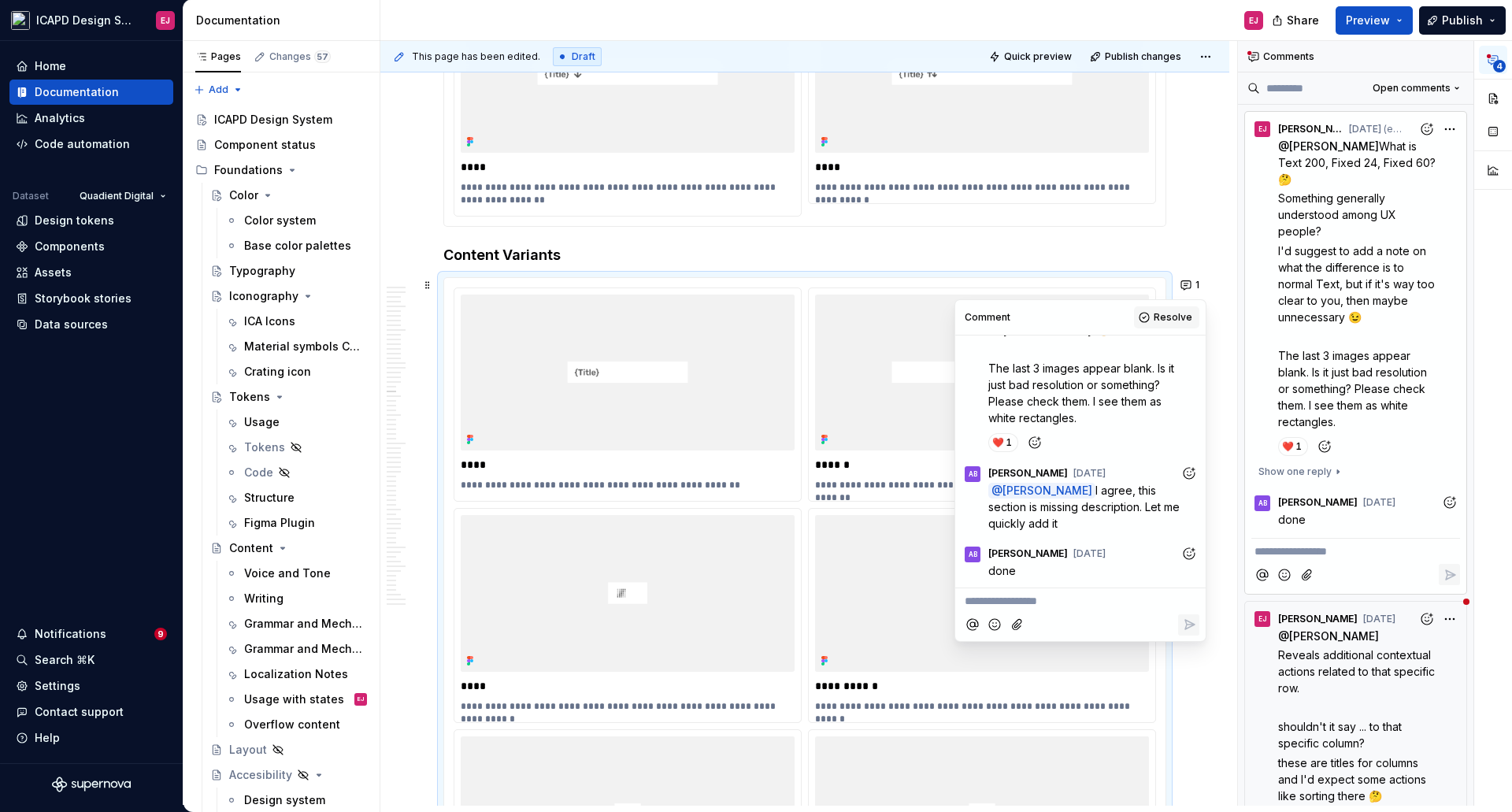
click at [1174, 315] on span "Resolve" at bounding box center [1173, 316] width 39 height 12
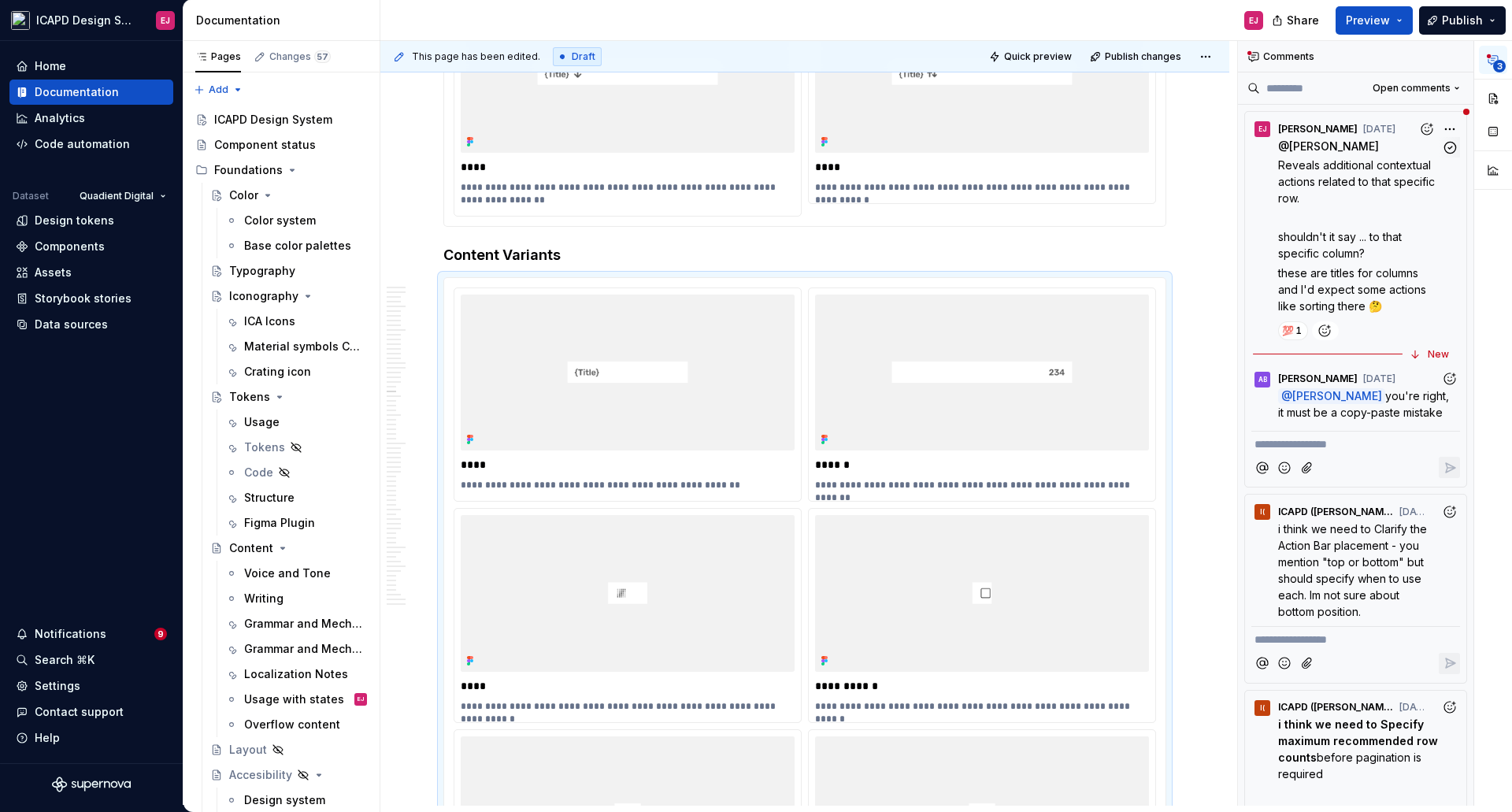
click at [1304, 177] on span "Reveals additional contextual actions related to that specific row." at bounding box center [1358, 181] width 160 height 46
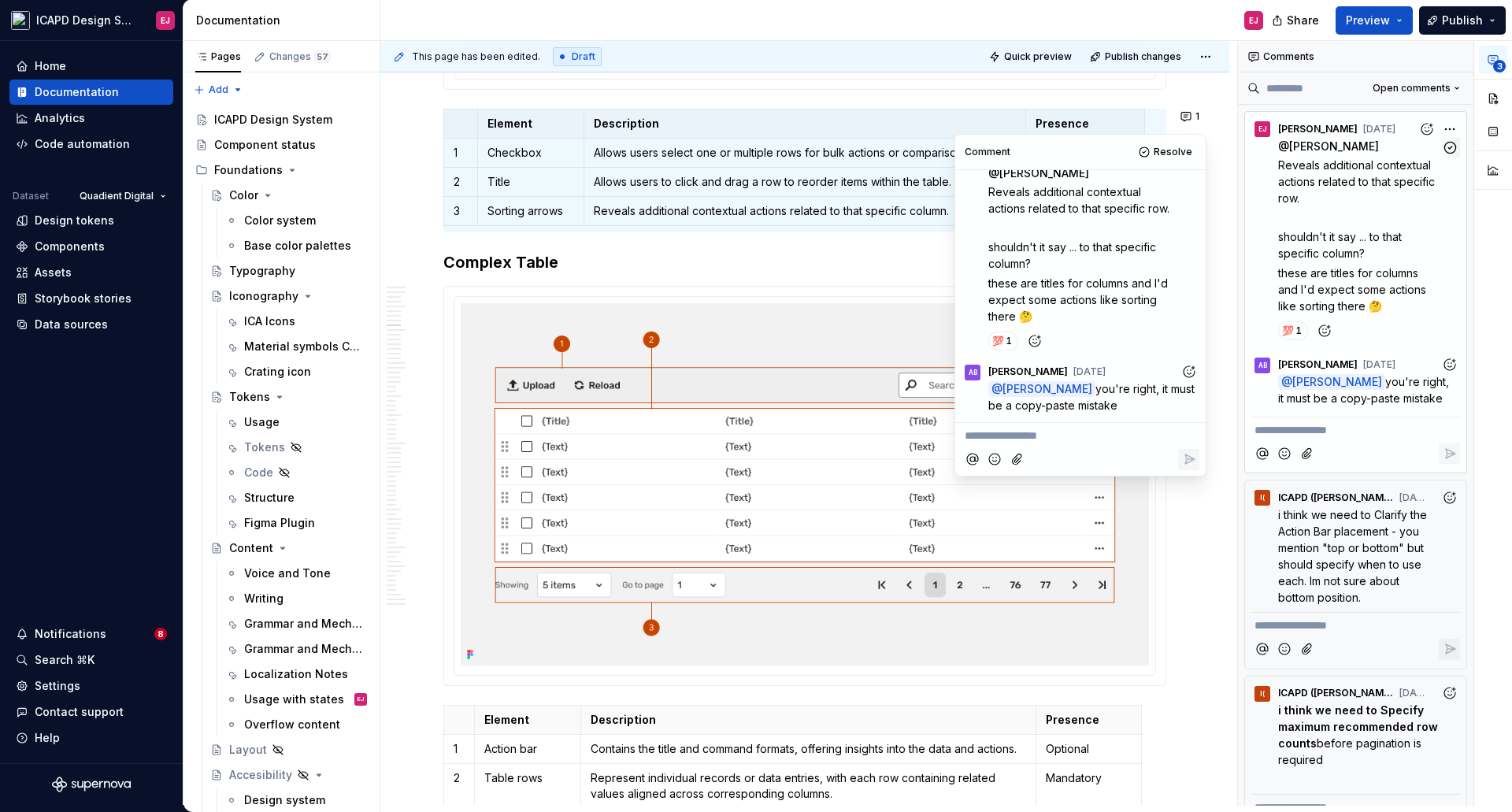
scroll to position [3546, 0]
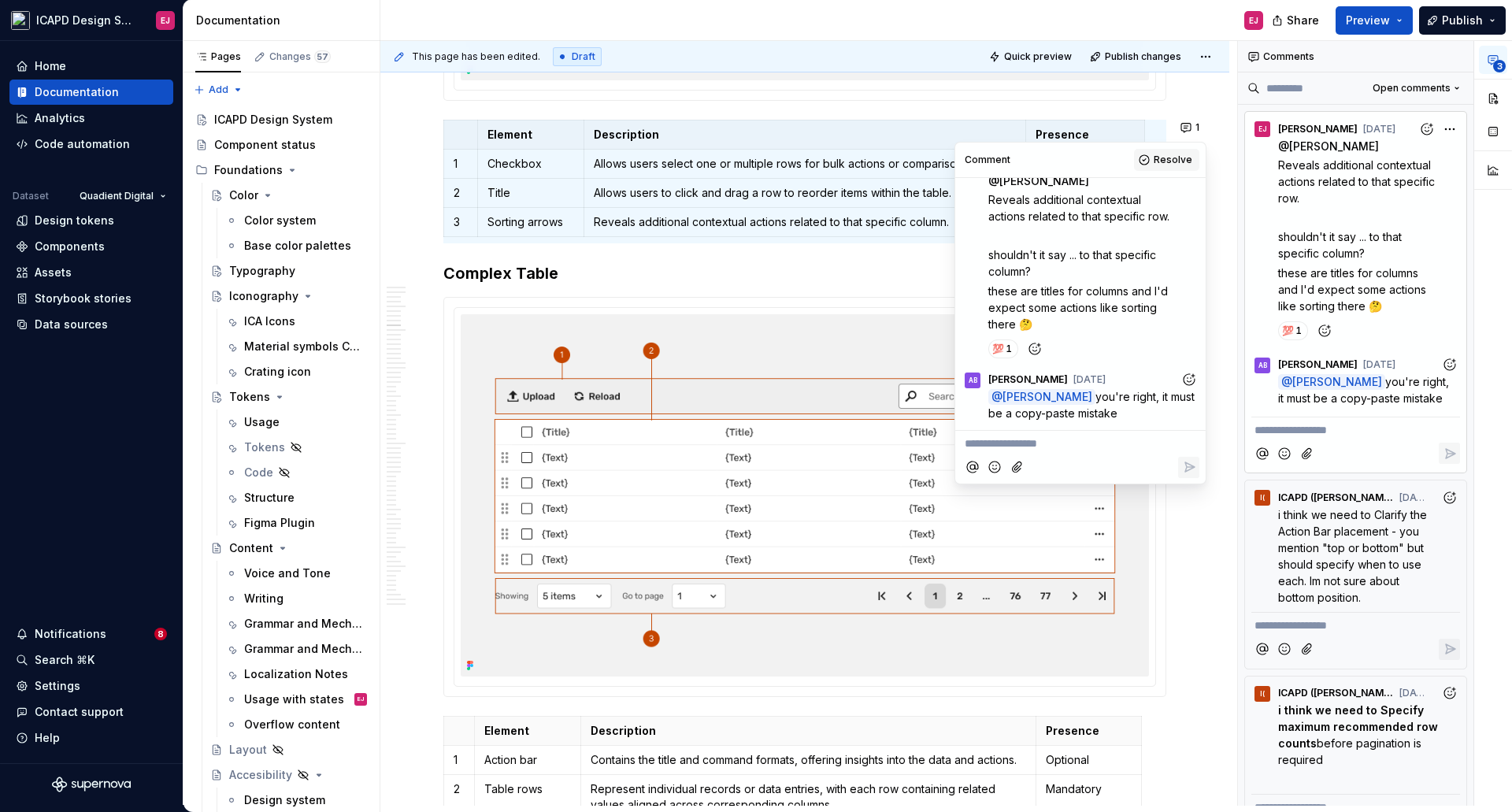
click at [1176, 165] on span "Resolve" at bounding box center [1173, 159] width 39 height 12
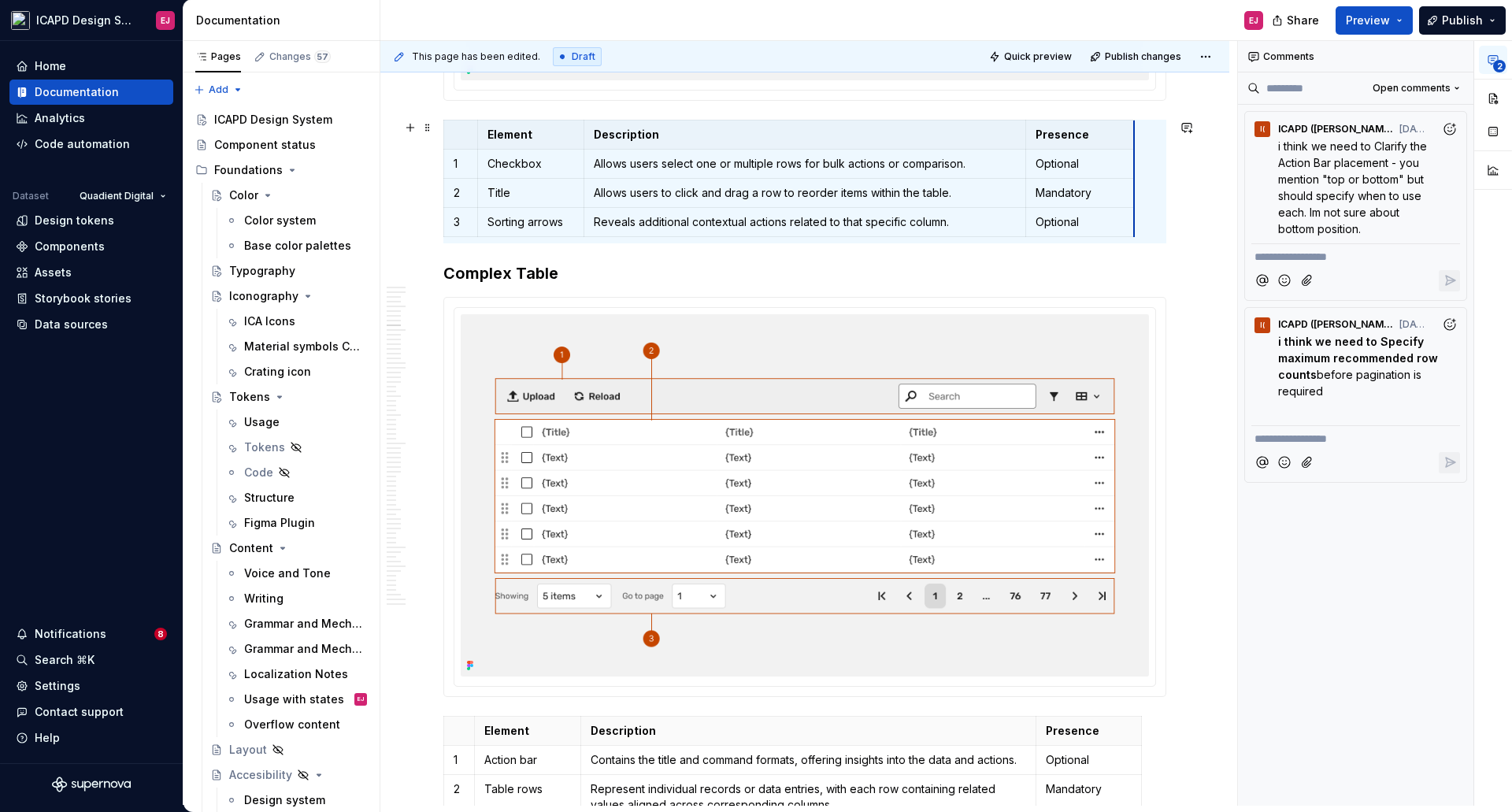
drag, startPoint x: 1144, startPoint y: 162, endPoint x: 1134, endPoint y: 165, distance: 10.4
click at [1130, 274] on h3 "Complex Table" at bounding box center [804, 273] width 723 height 22
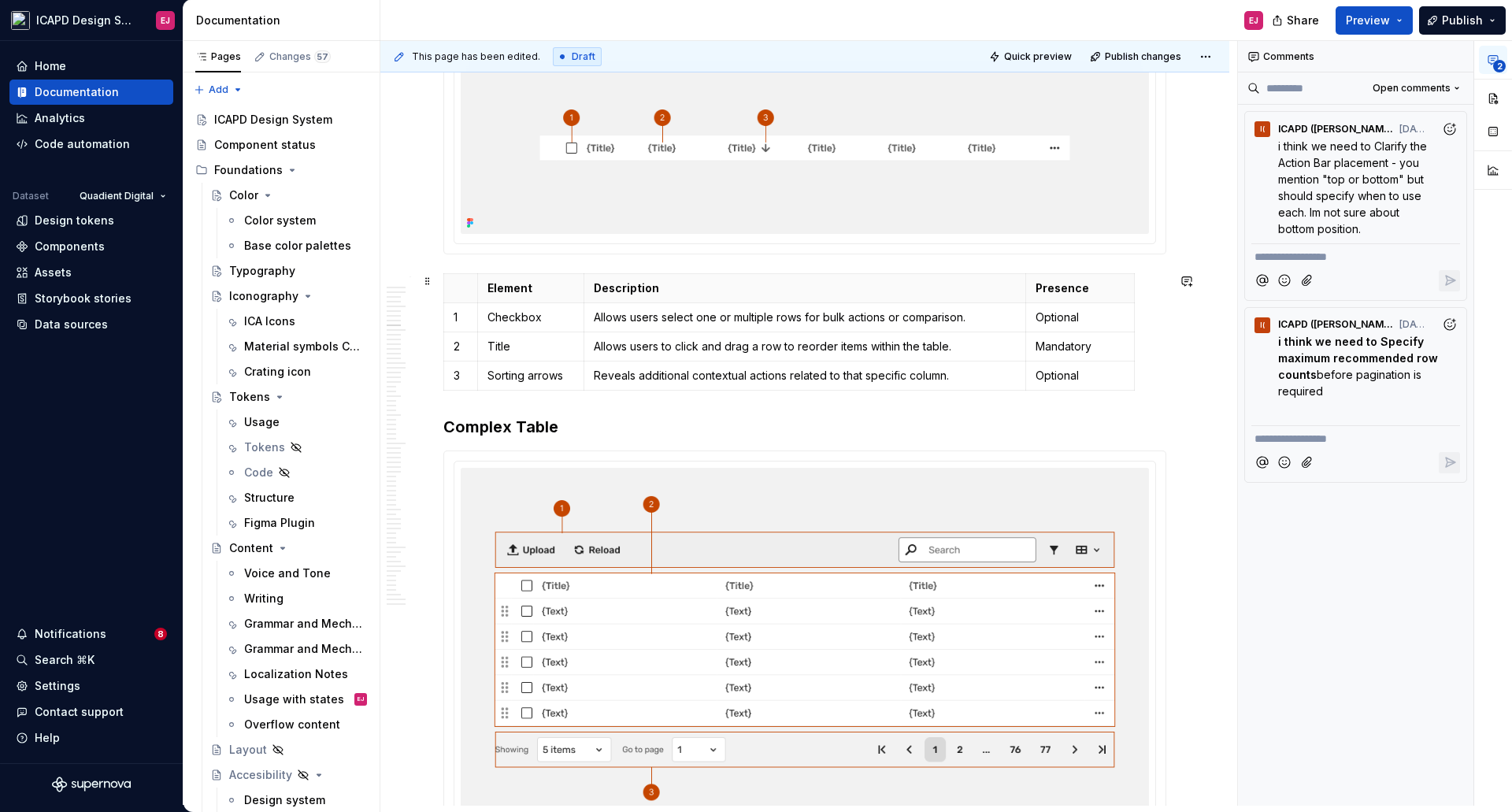
scroll to position [3388, 0]
click at [1313, 180] on span "i think we need to Clarify the Action Bar placement - you mention "top or botto…" at bounding box center [1354, 187] width 152 height 96
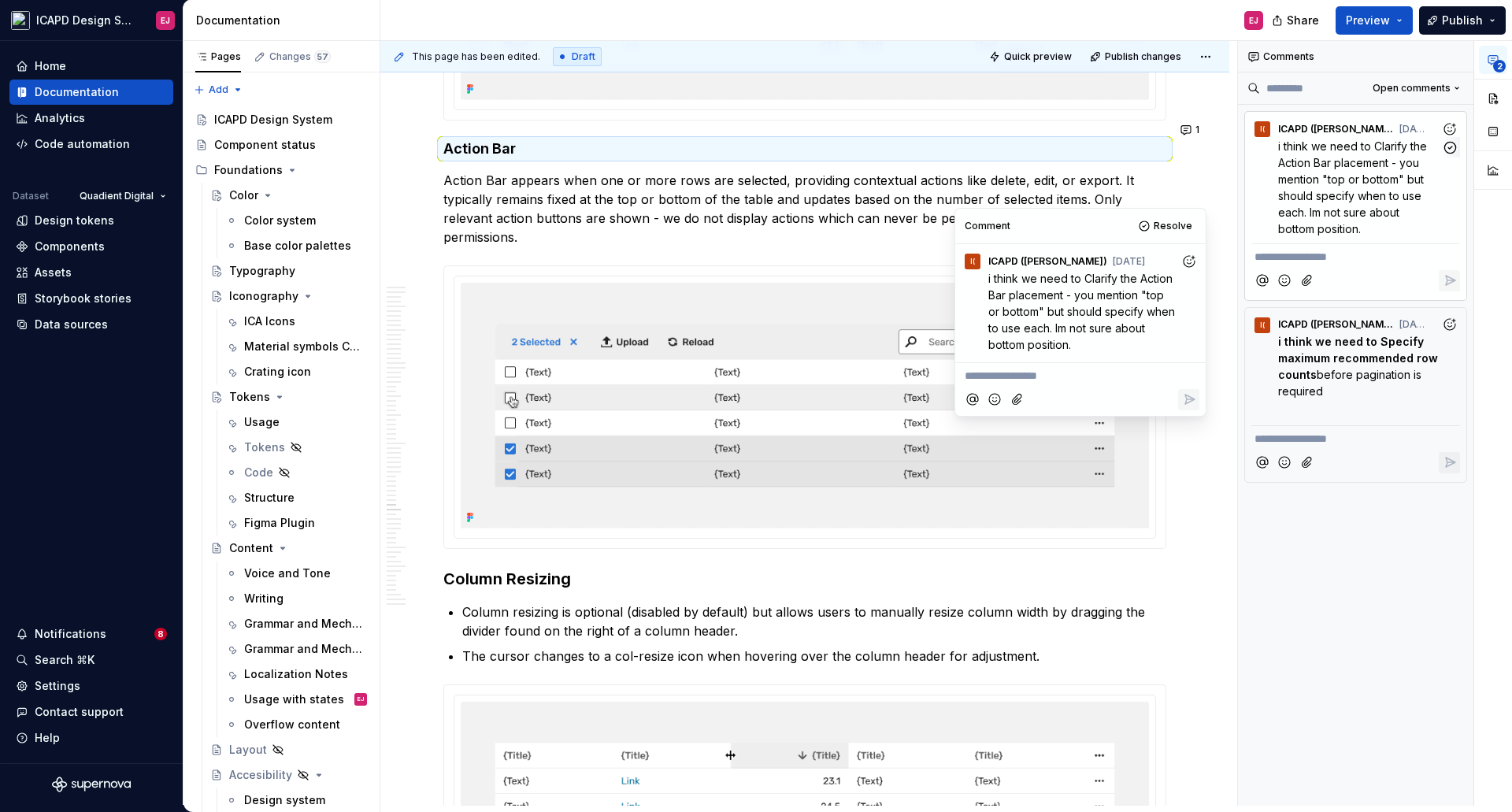
scroll to position [21597, 0]
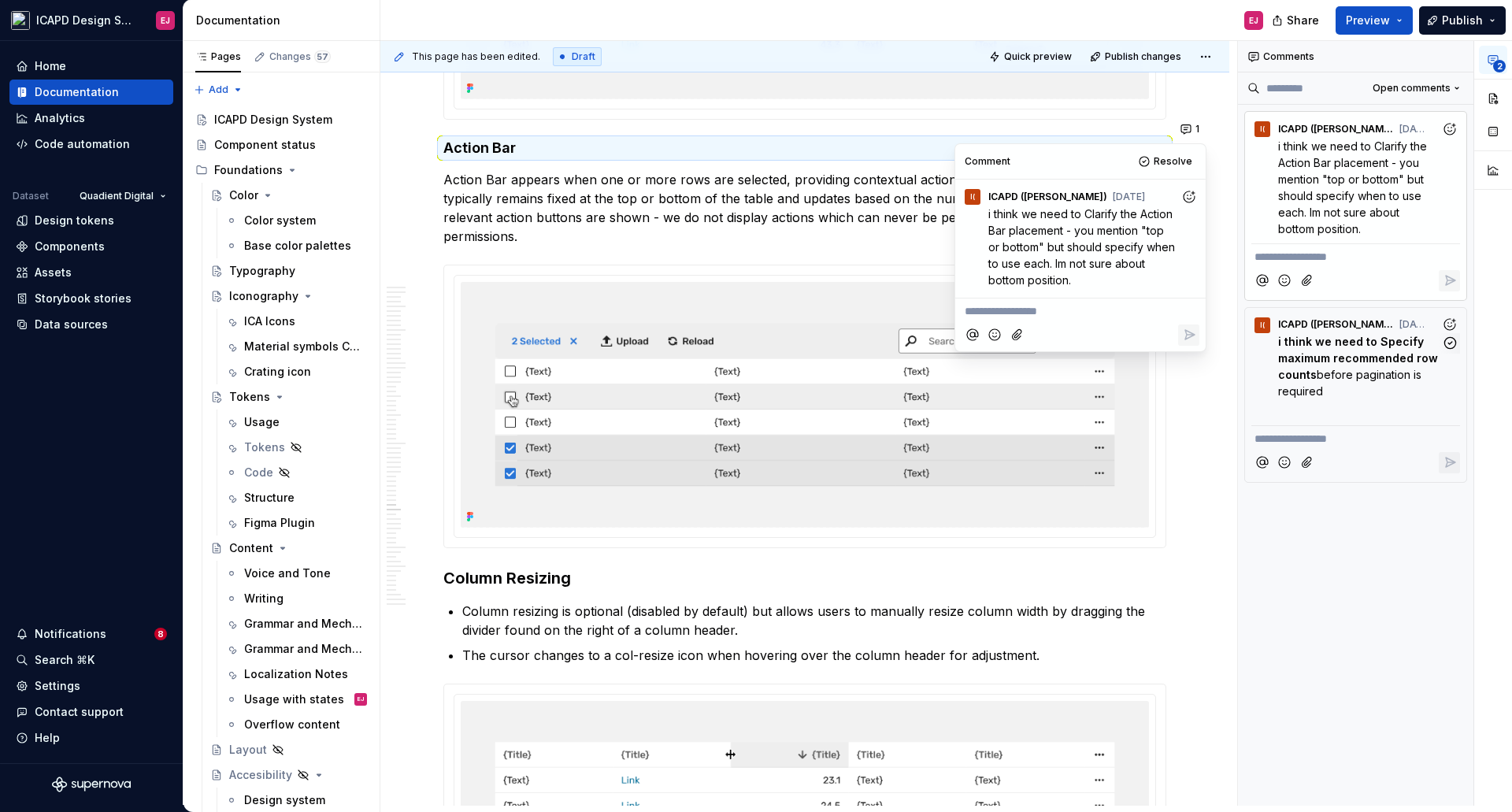
click at [1311, 370] on strong "i think we need to Specify maximum recommended row counts" at bounding box center [1359, 357] width 163 height 46
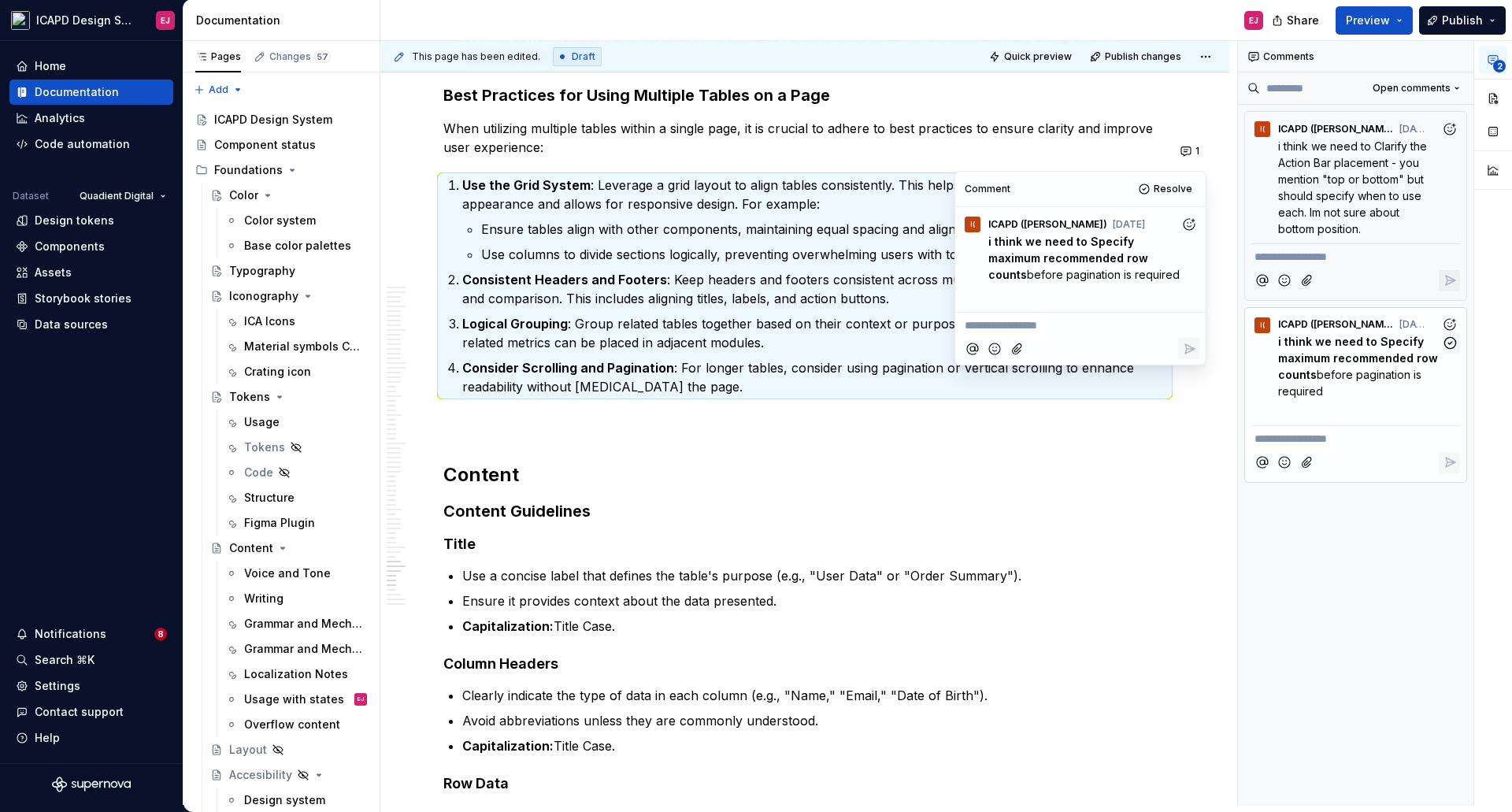
scroll to position [25099, 0]
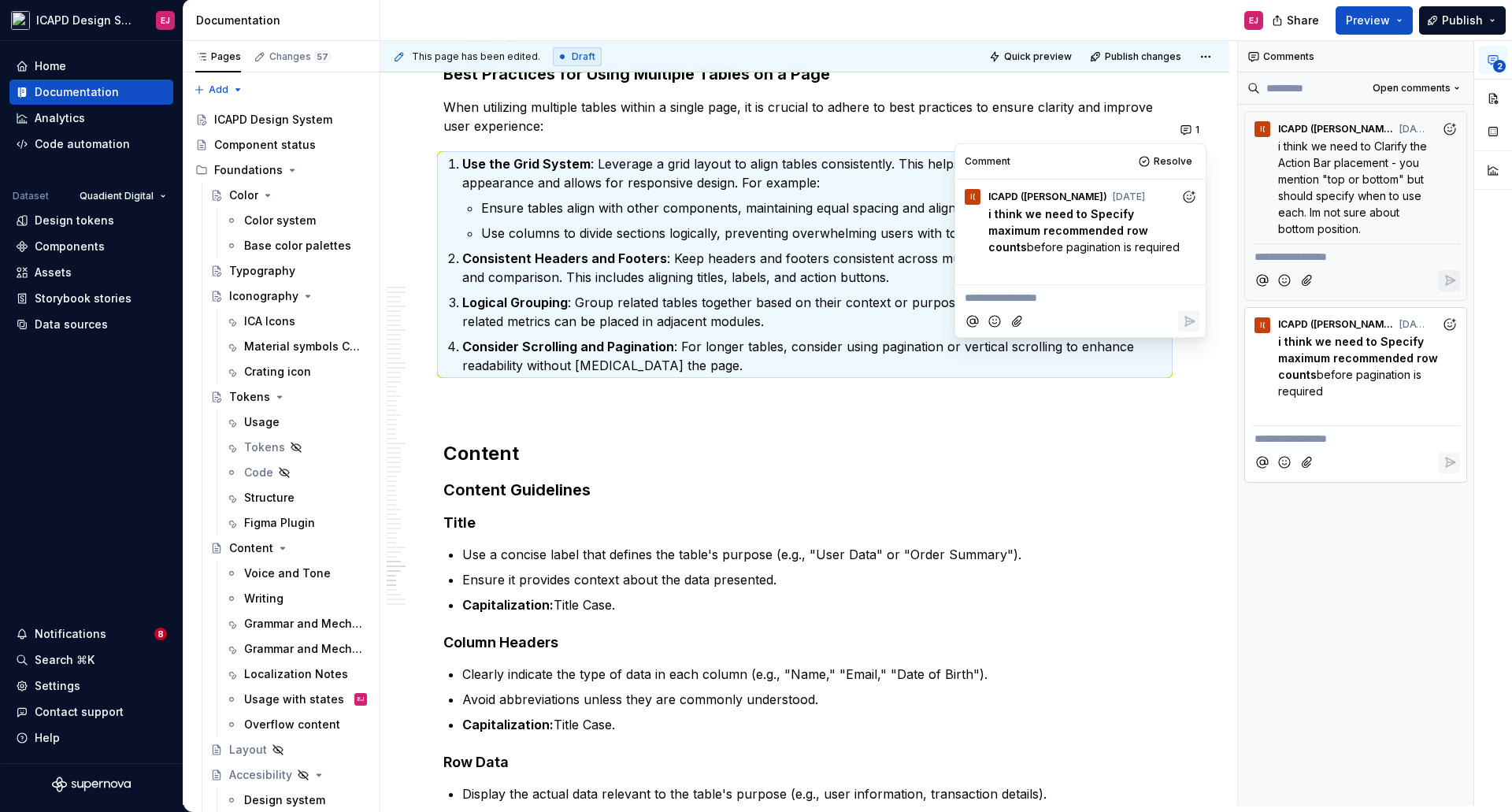
click at [1104, 441] on h2 "Content" at bounding box center [804, 453] width 723 height 26
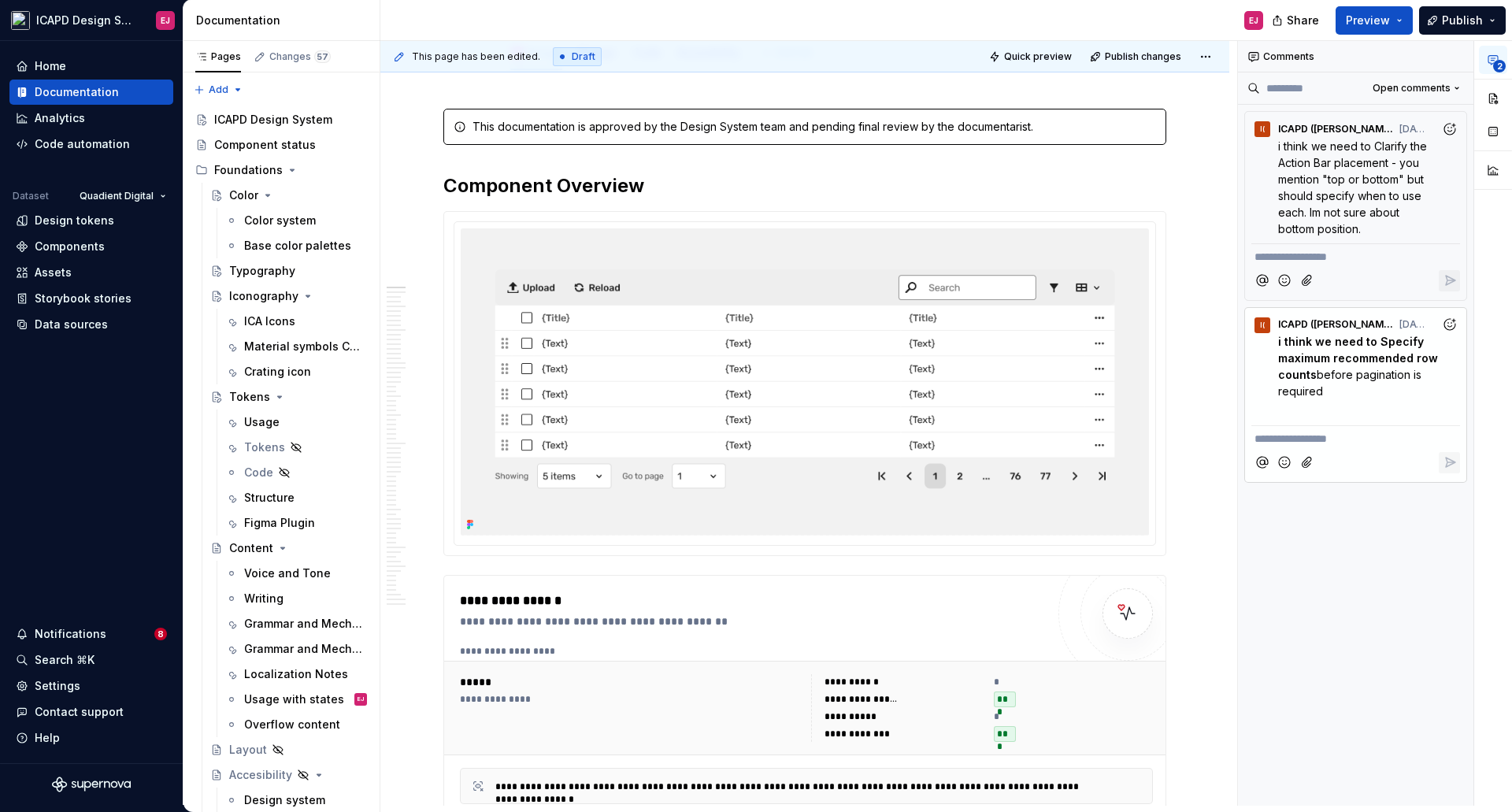
scroll to position [0, 0]
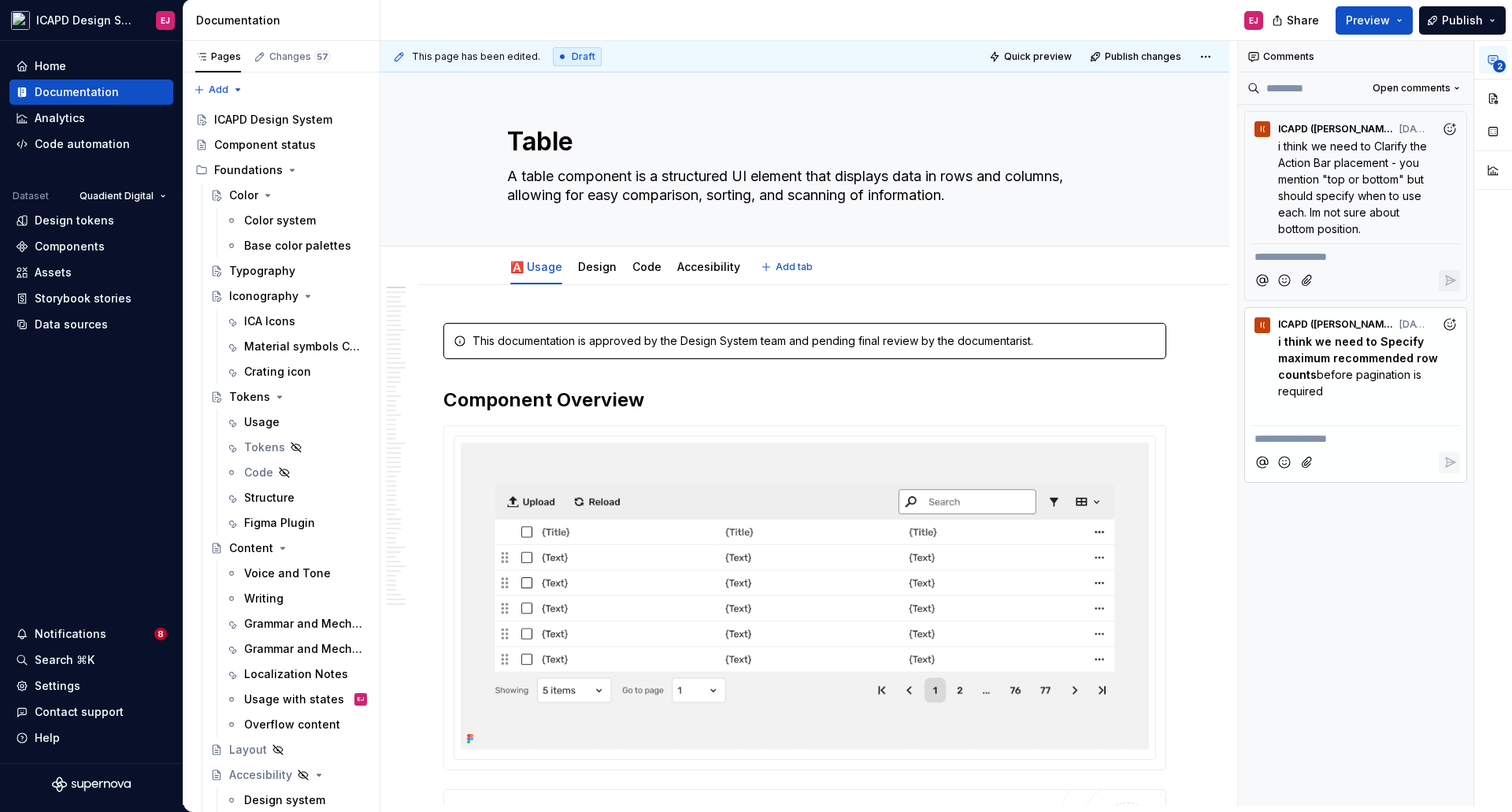
type textarea "*"
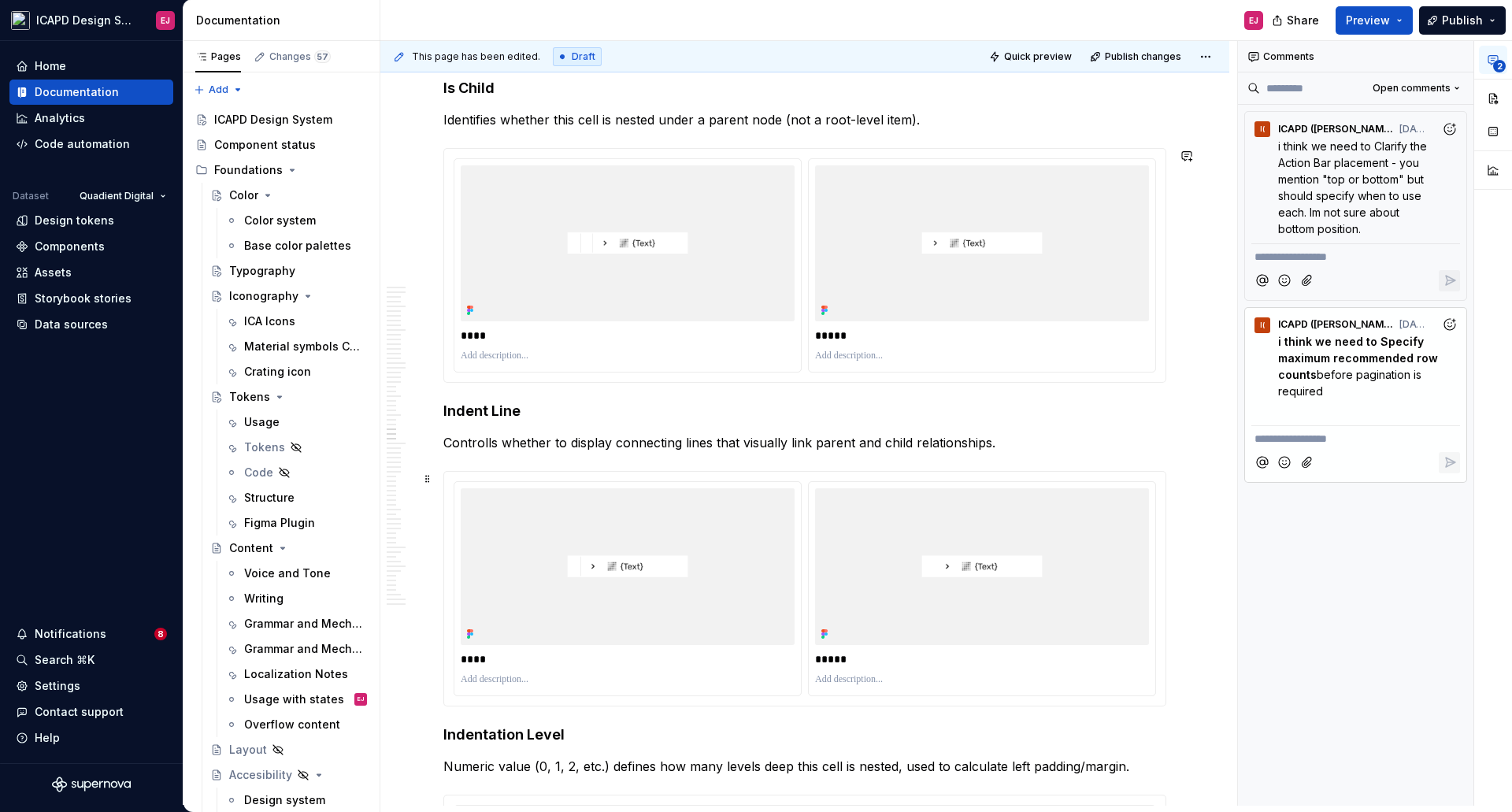
scroll to position [14727, 0]
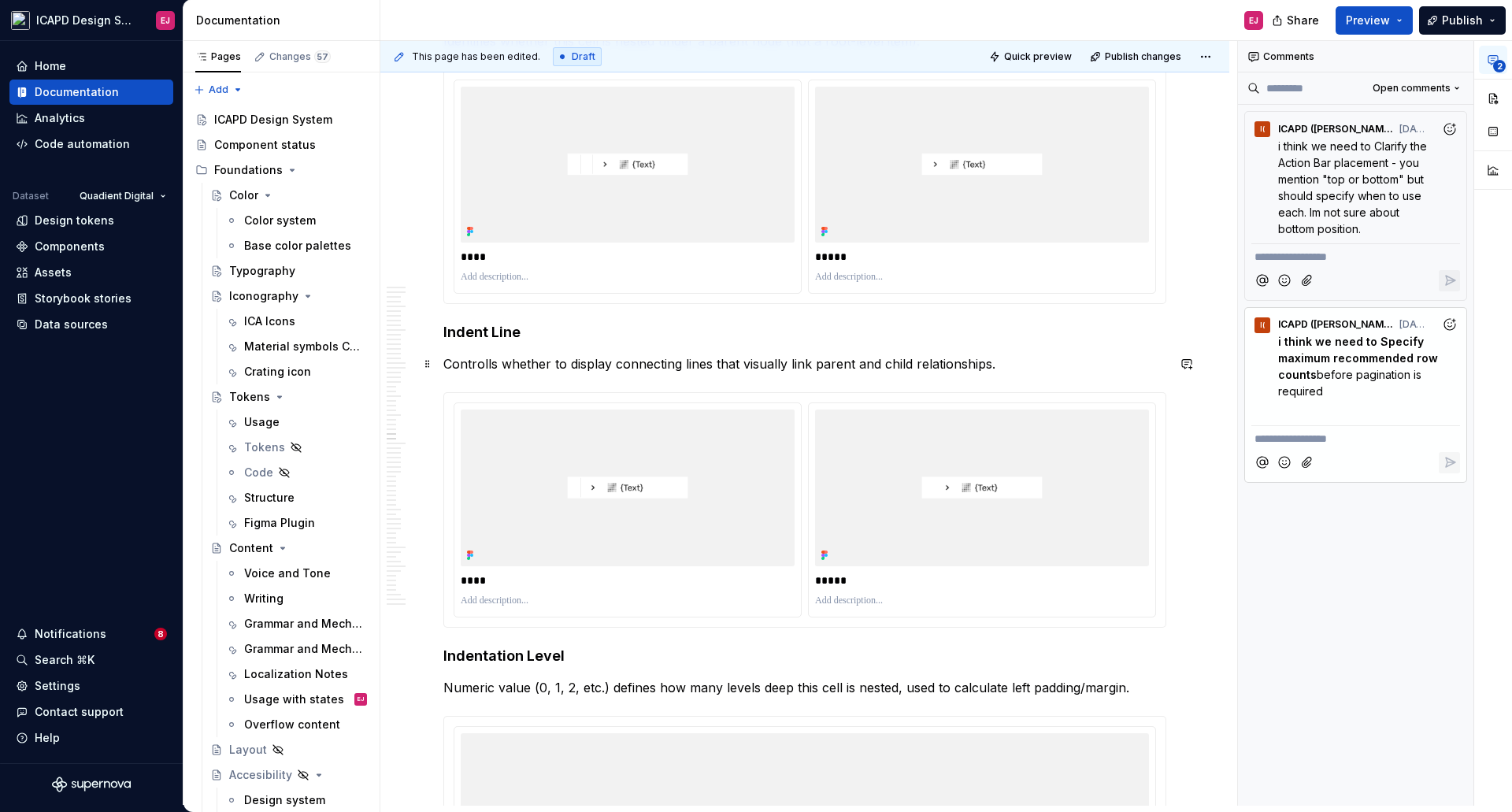
click at [491, 363] on p "Controlls whether to display connecting lines that visually link parent and chi…" at bounding box center [804, 364] width 723 height 19
click at [594, 370] on p "Controls whether to display connecting lines that visually link parent and chil…" at bounding box center [804, 364] width 723 height 19
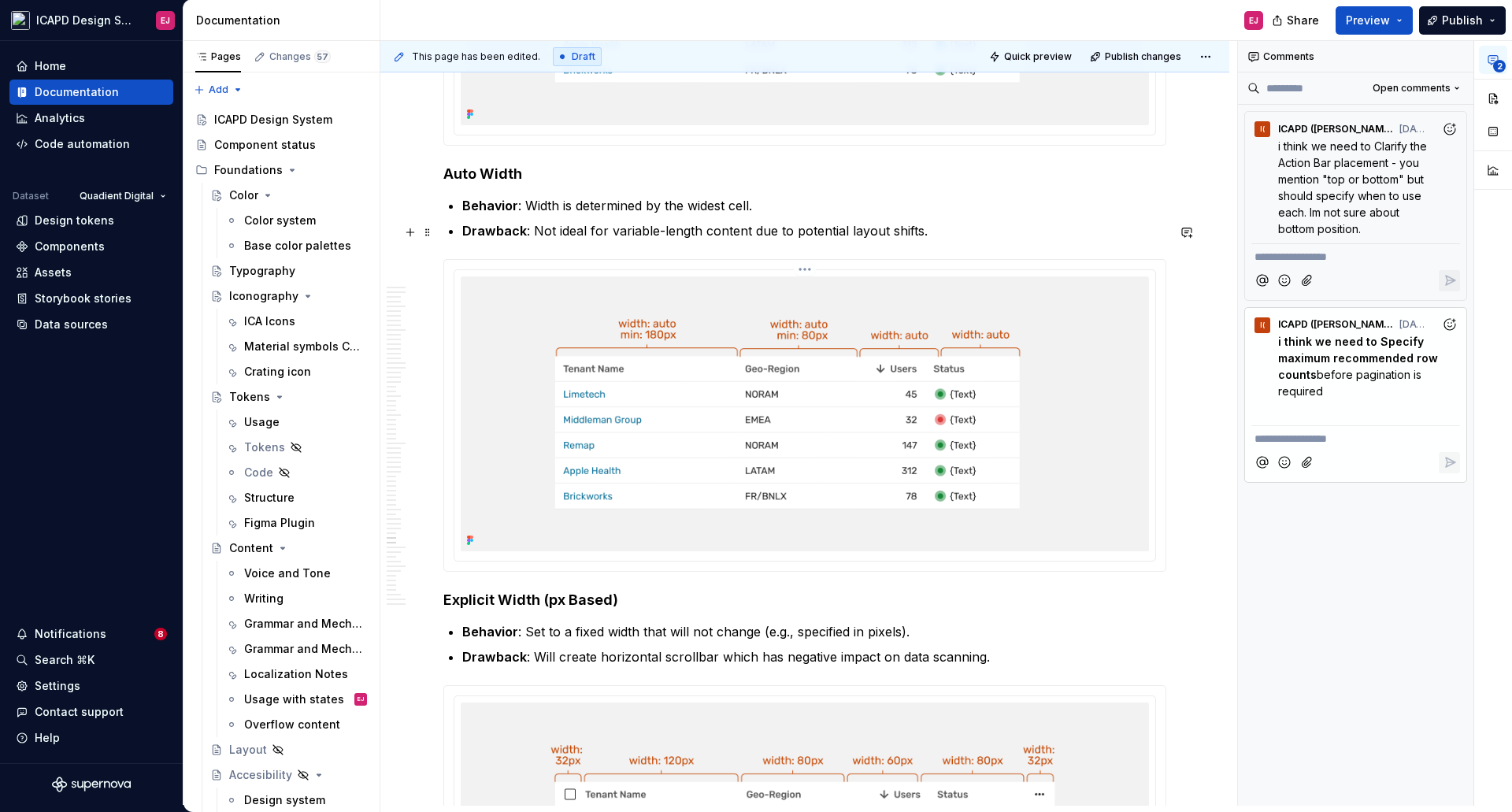
scroll to position [23704, 0]
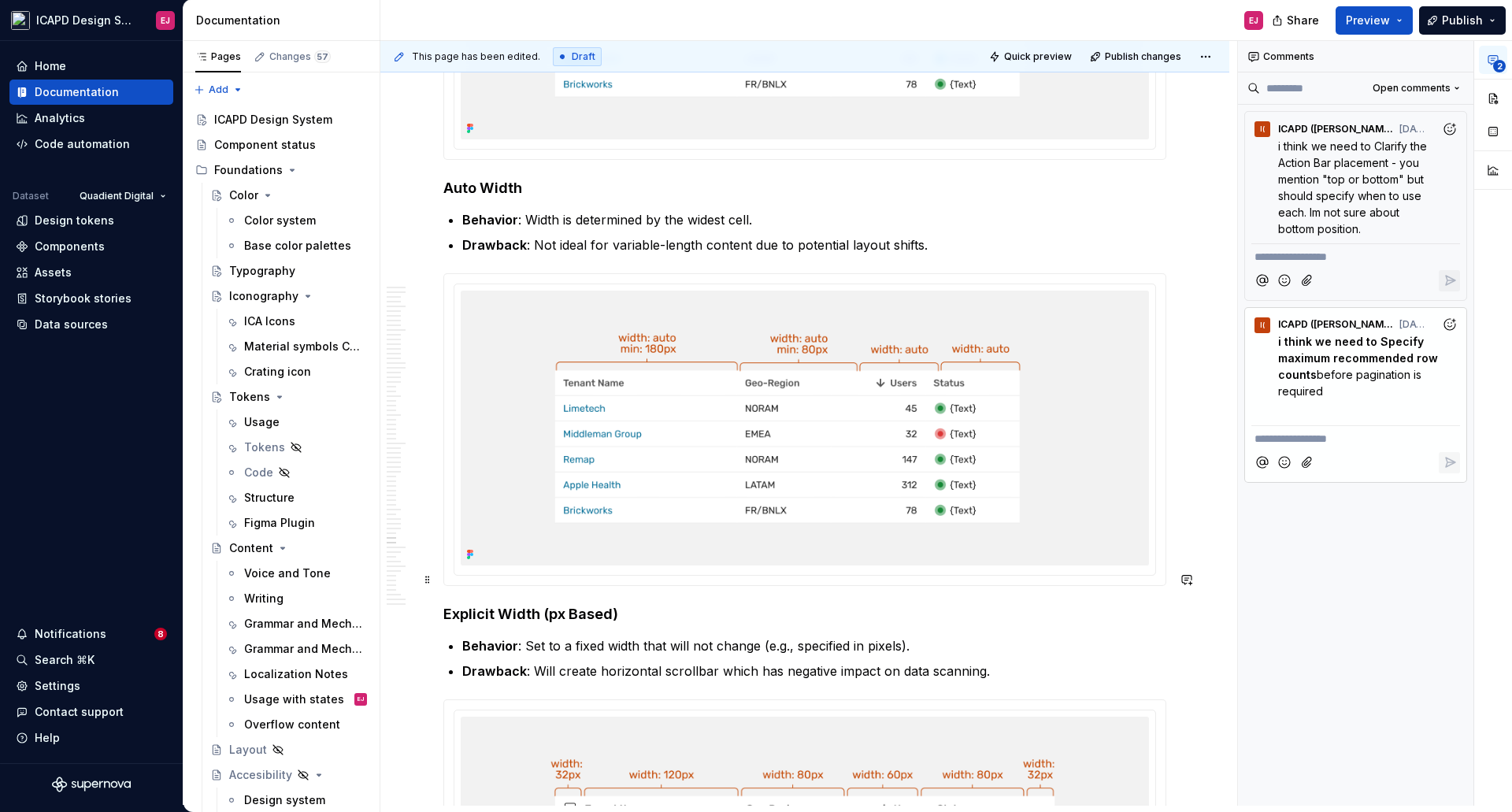
click at [562, 605] on strong "Explicit Width (px Based)" at bounding box center [531, 613] width 175 height 16
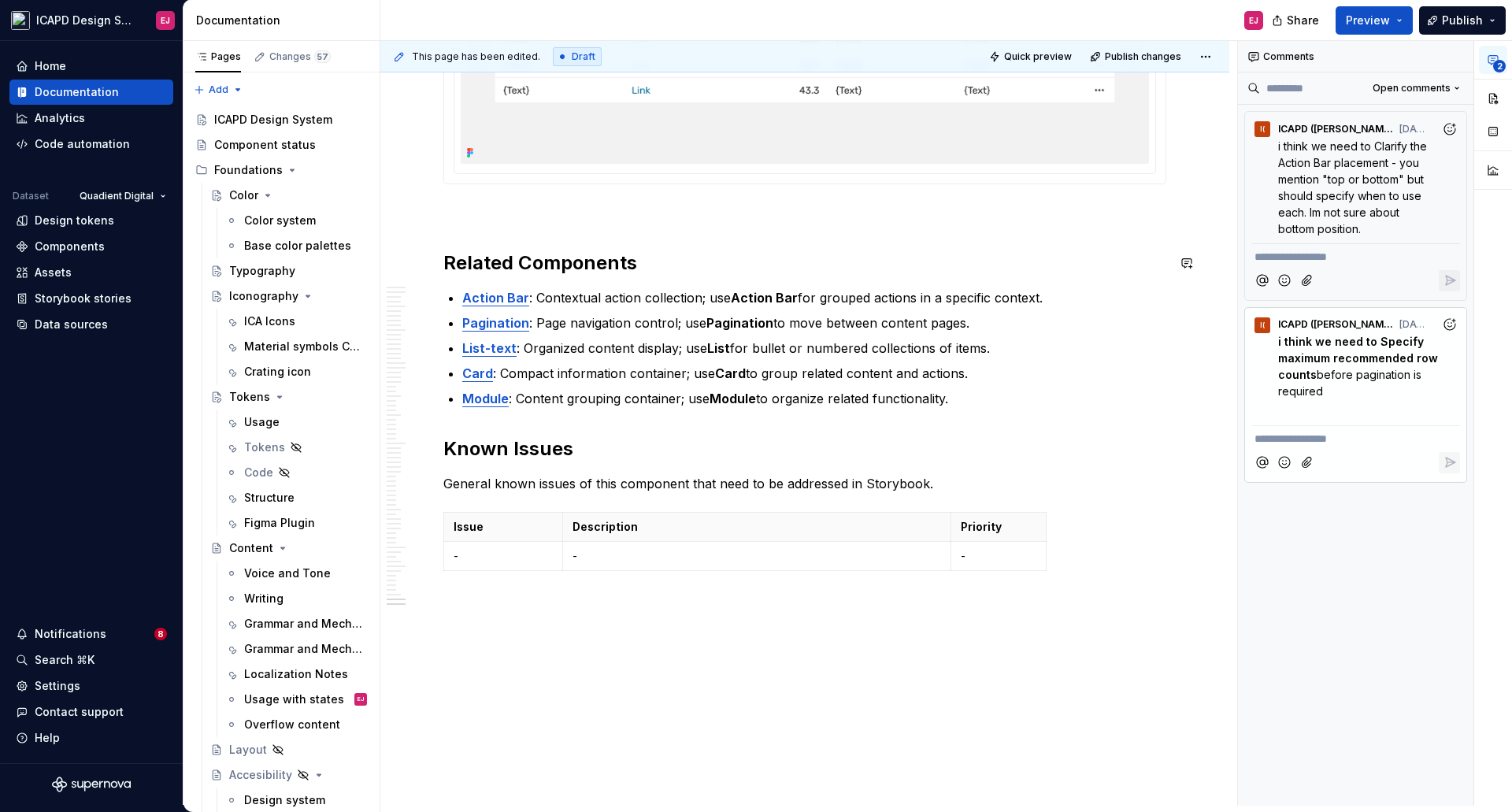
scroll to position [214, 0]
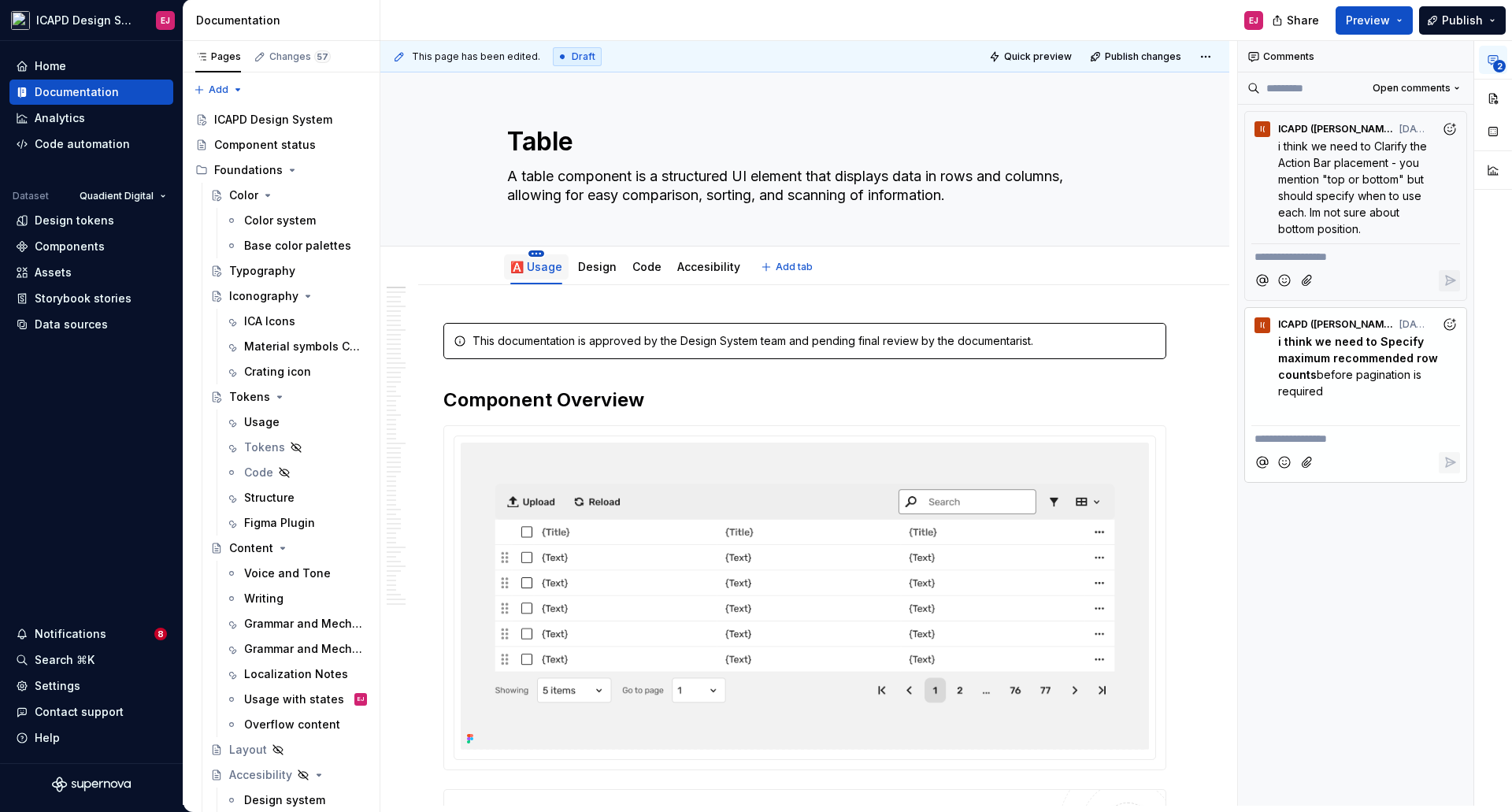
click at [536, 253] on html "ICAPD Design System EJ Home Documentation Analytics Code automation Dataset Qua…" at bounding box center [756, 406] width 1512 height 812
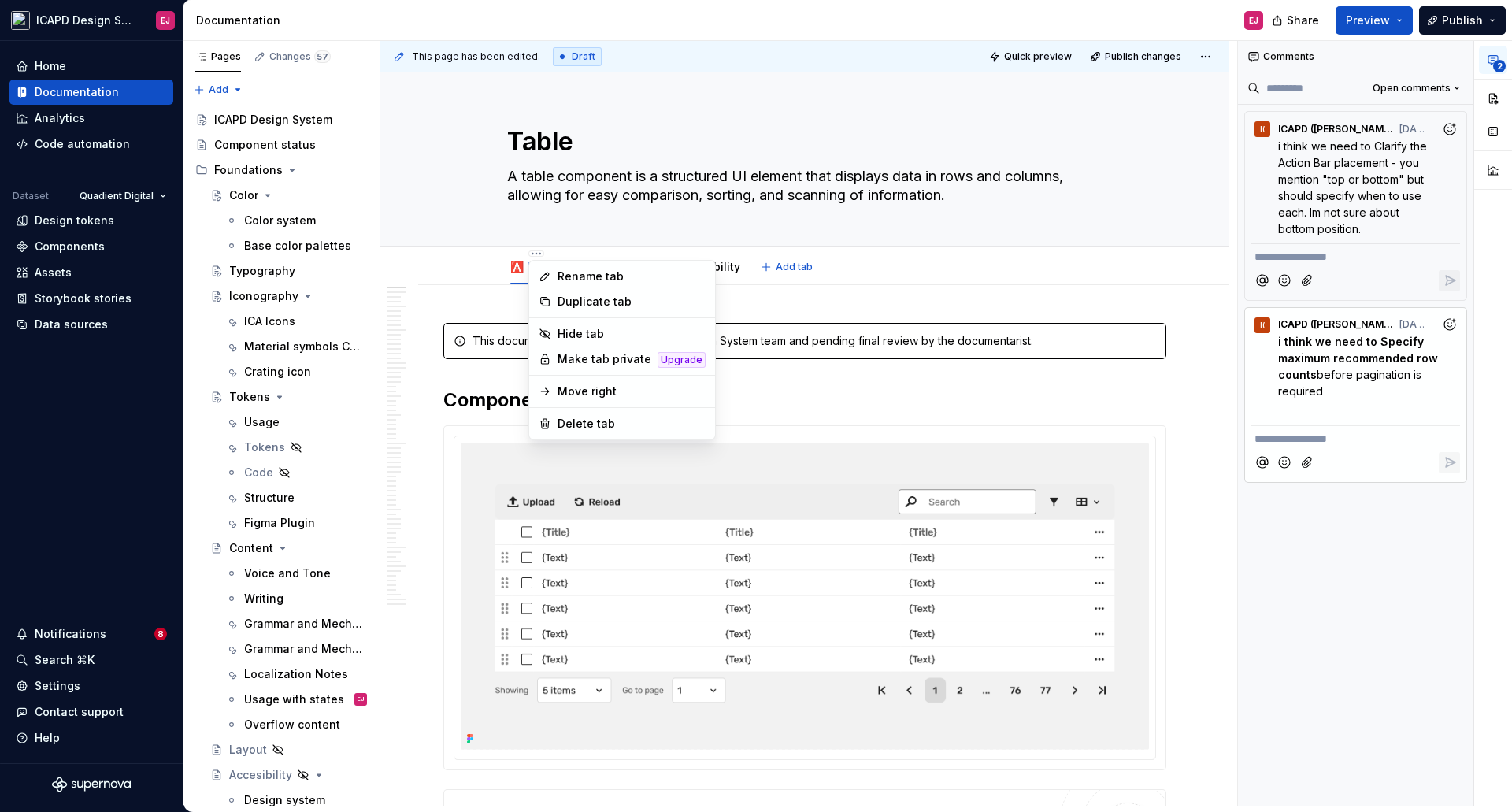
type textarea "*"
click at [584, 280] on div "Rename tab" at bounding box center [631, 276] width 148 height 16
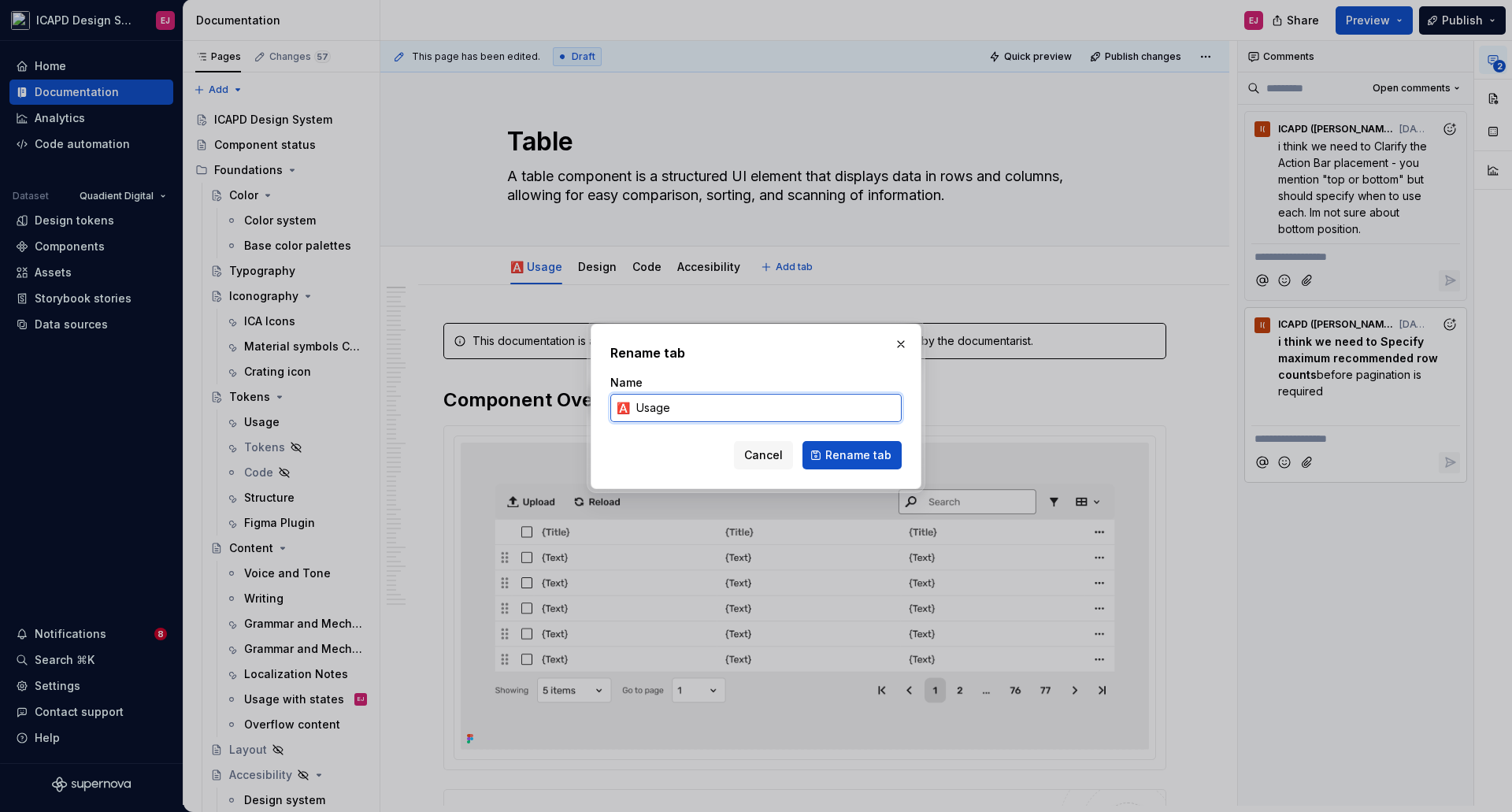
drag, startPoint x: 632, startPoint y: 406, endPoint x: 603, endPoint y: 406, distance: 29.0
click at [603, 406] on div "Rename tab Name 🅰️ Usage Cancel Rename tab" at bounding box center [755, 406] width 331 height 166
paste input "✅"
type input "✅ Usage"
click at [836, 457] on span "Rename tab" at bounding box center [858, 455] width 66 height 16
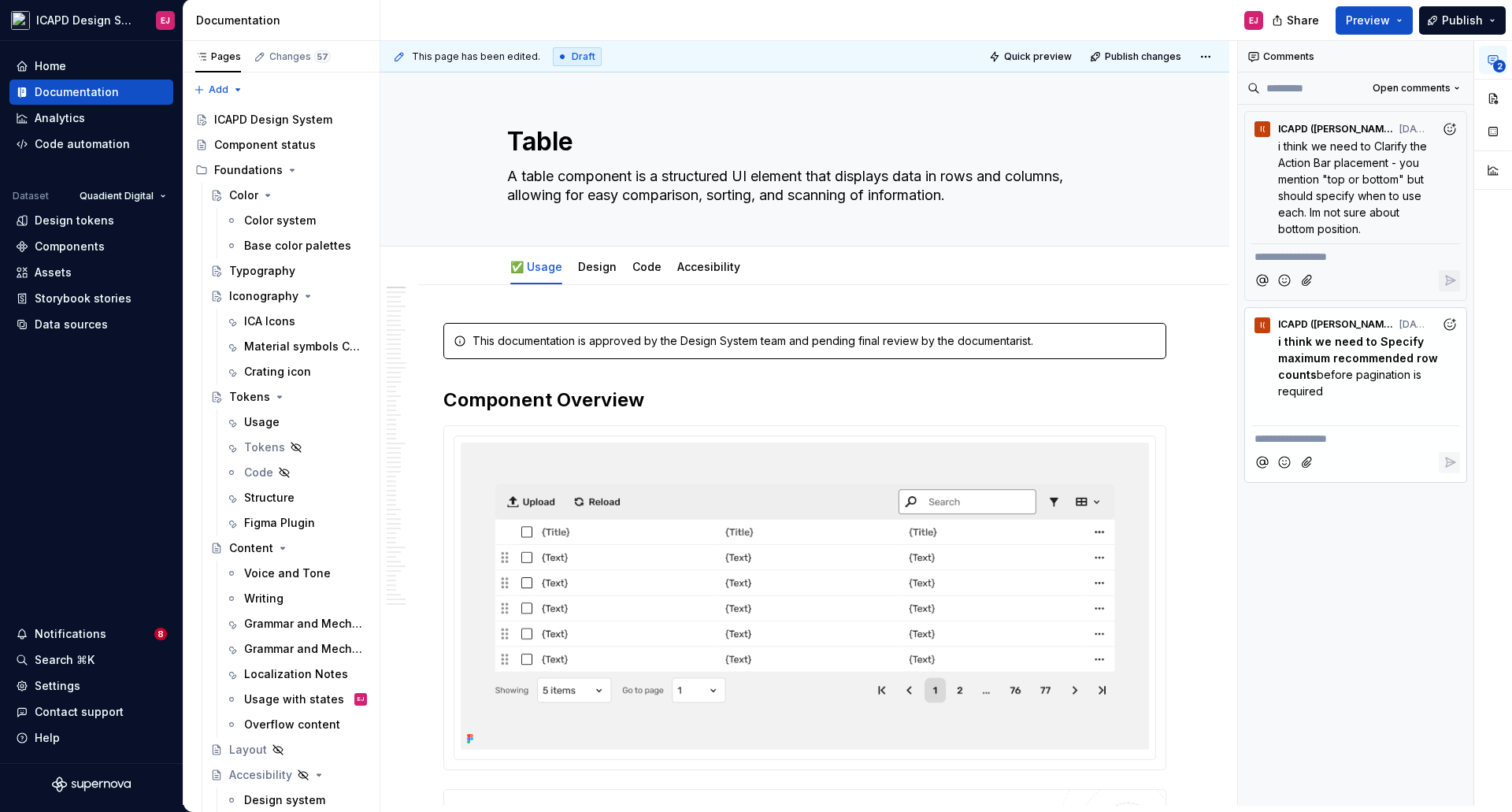
type textarea "*"
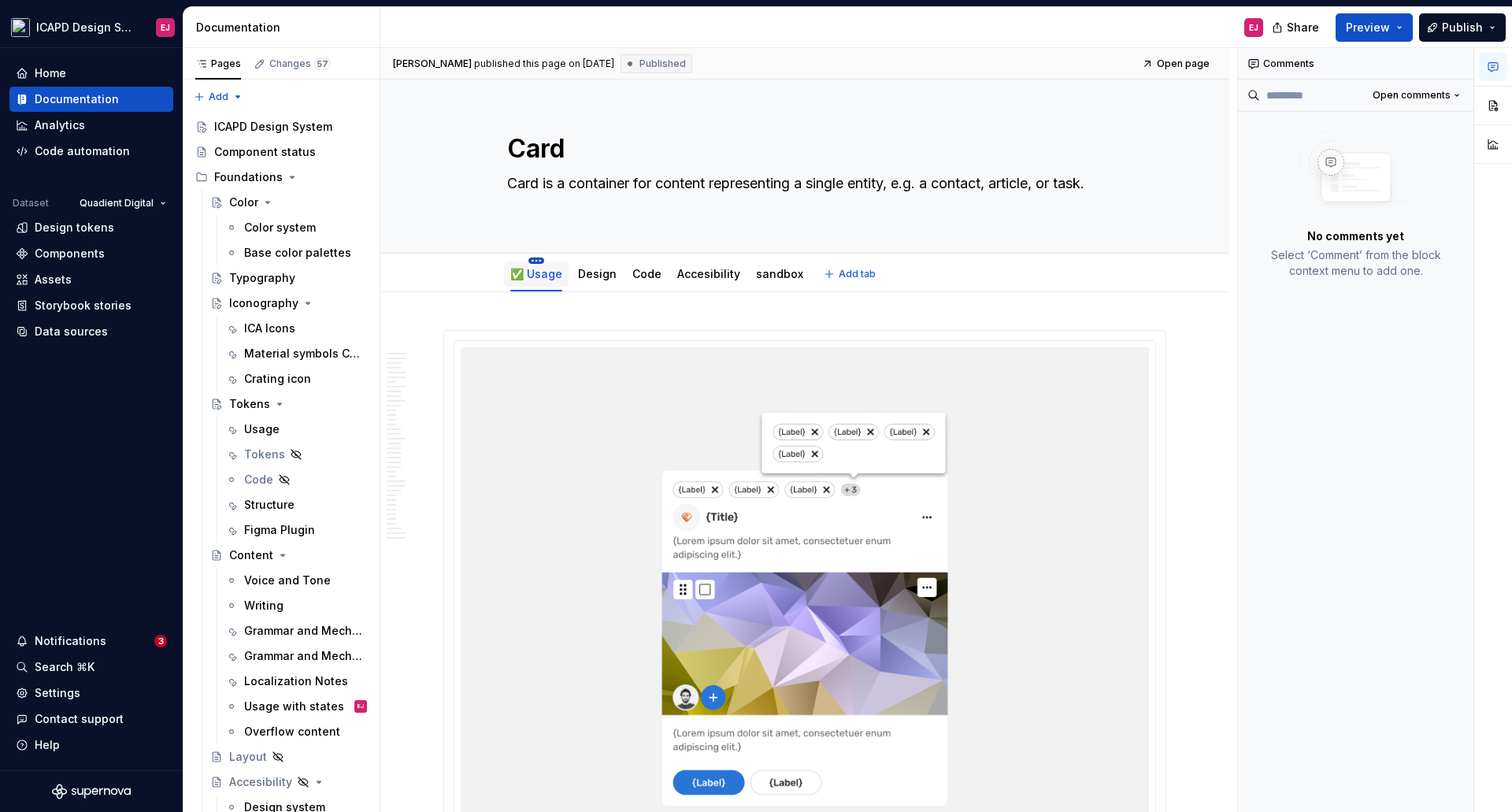
click at [533, 259] on html "ICAPD Design System EJ Home Documentation Analytics Code automation Dataset Qua…" at bounding box center [756, 406] width 1512 height 812
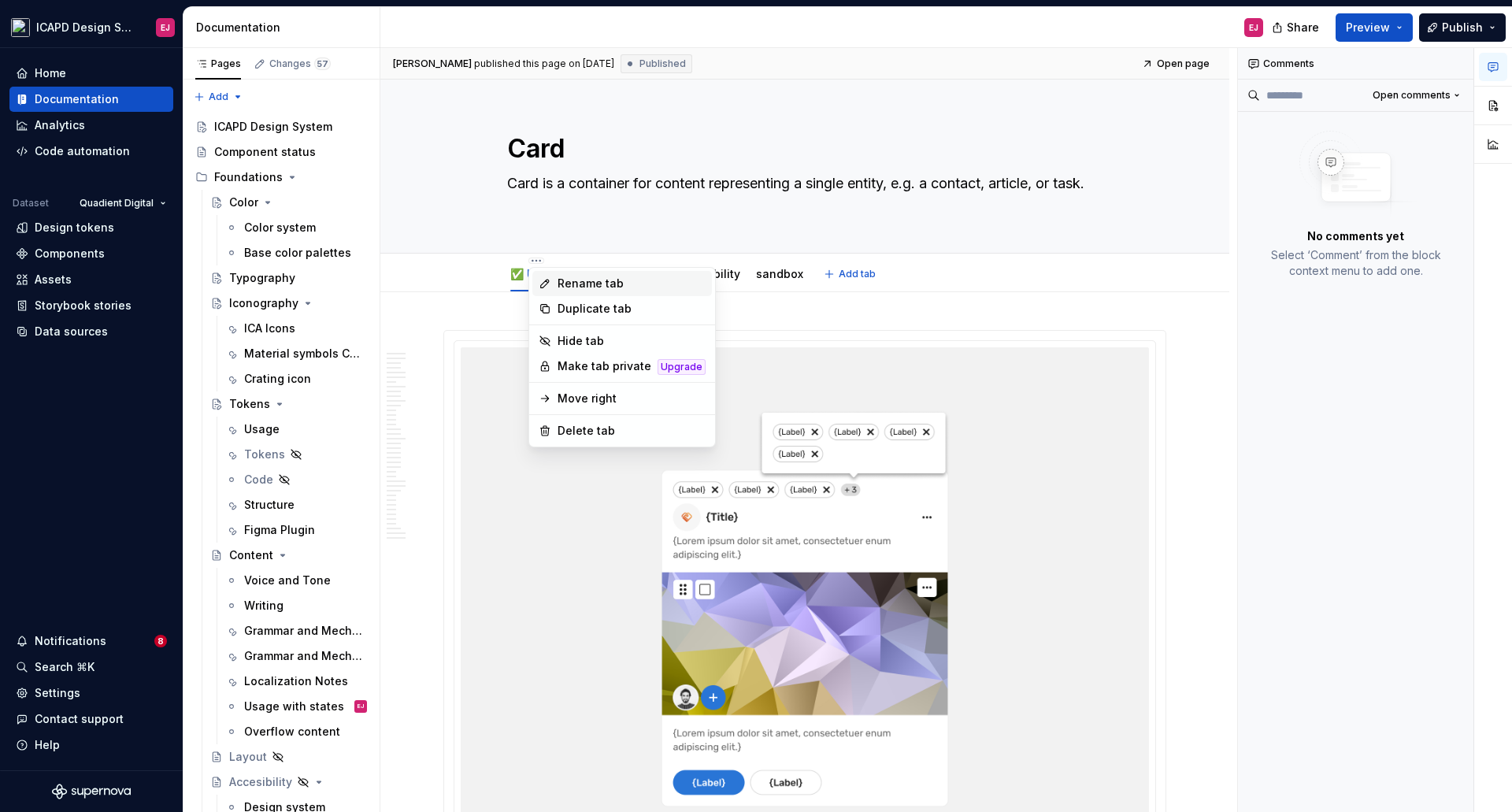
click at [587, 284] on div "Rename tab" at bounding box center [631, 283] width 148 height 16
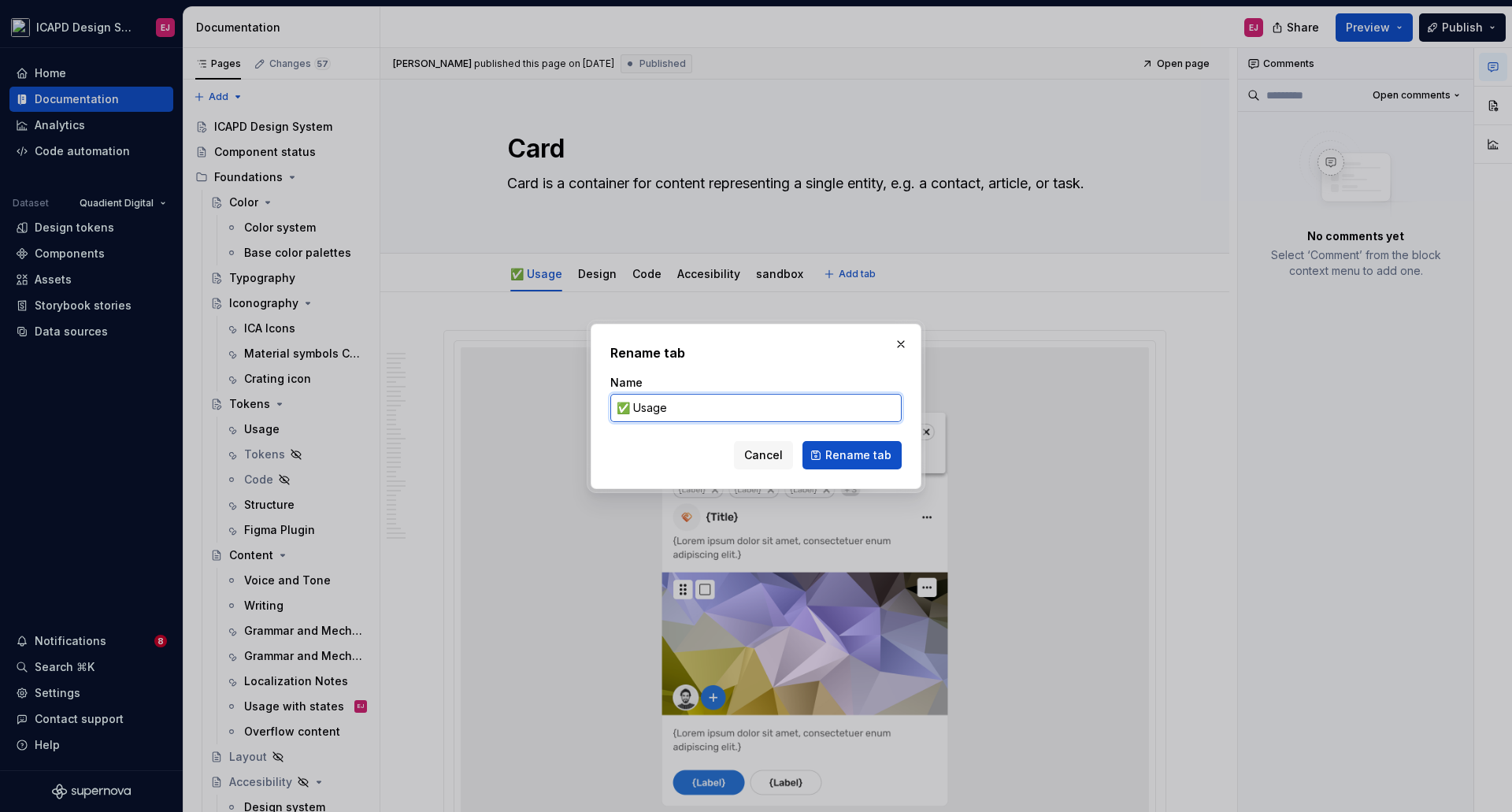
drag, startPoint x: 627, startPoint y: 406, endPoint x: 604, endPoint y: 405, distance: 23.0
click at [604, 405] on div "Rename tab Name ✅ Usage Cancel Rename tab" at bounding box center [755, 406] width 331 height 166
click at [786, 456] on button "Cancel" at bounding box center [764, 455] width 59 height 28
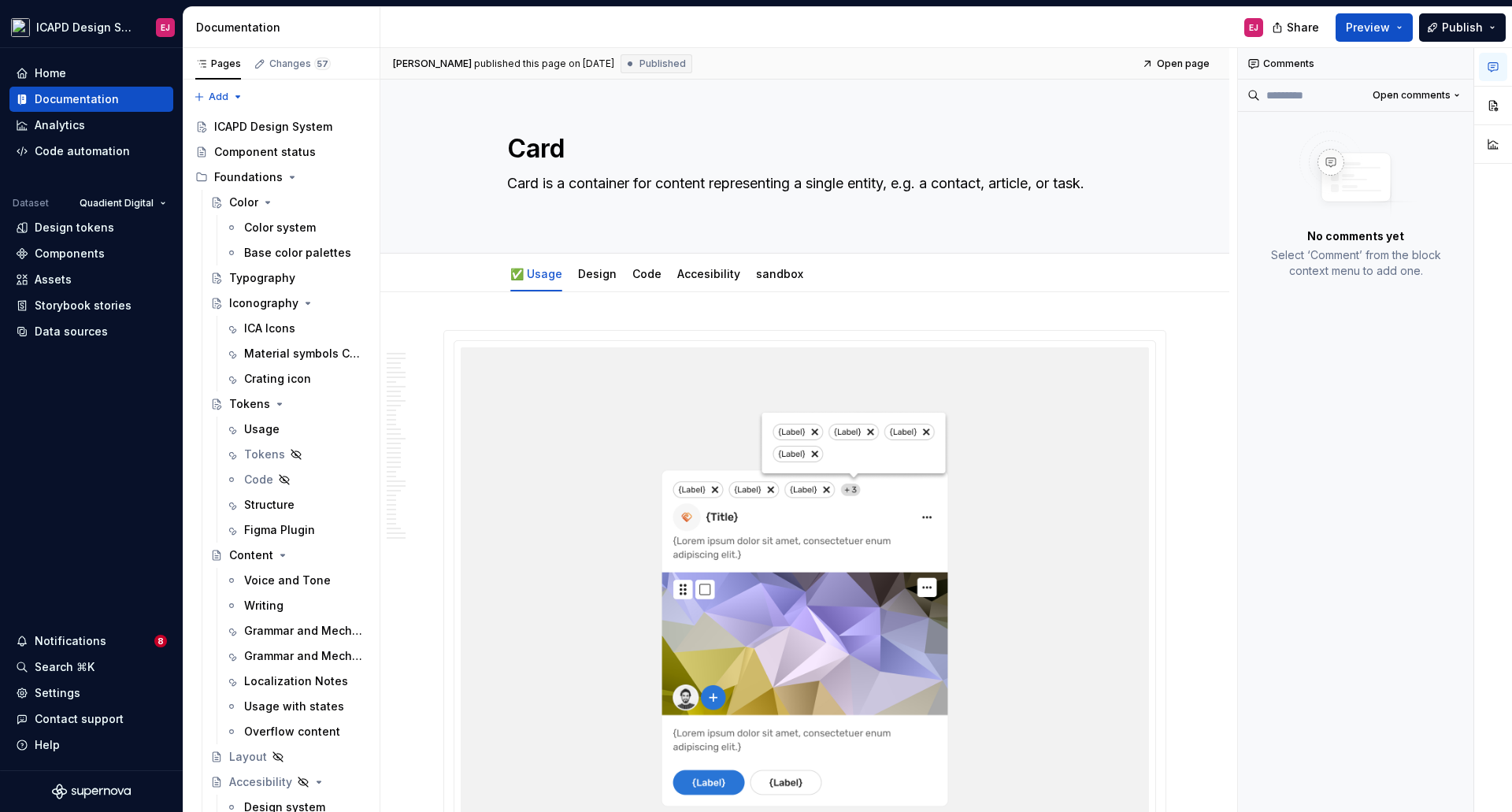
type textarea "*"
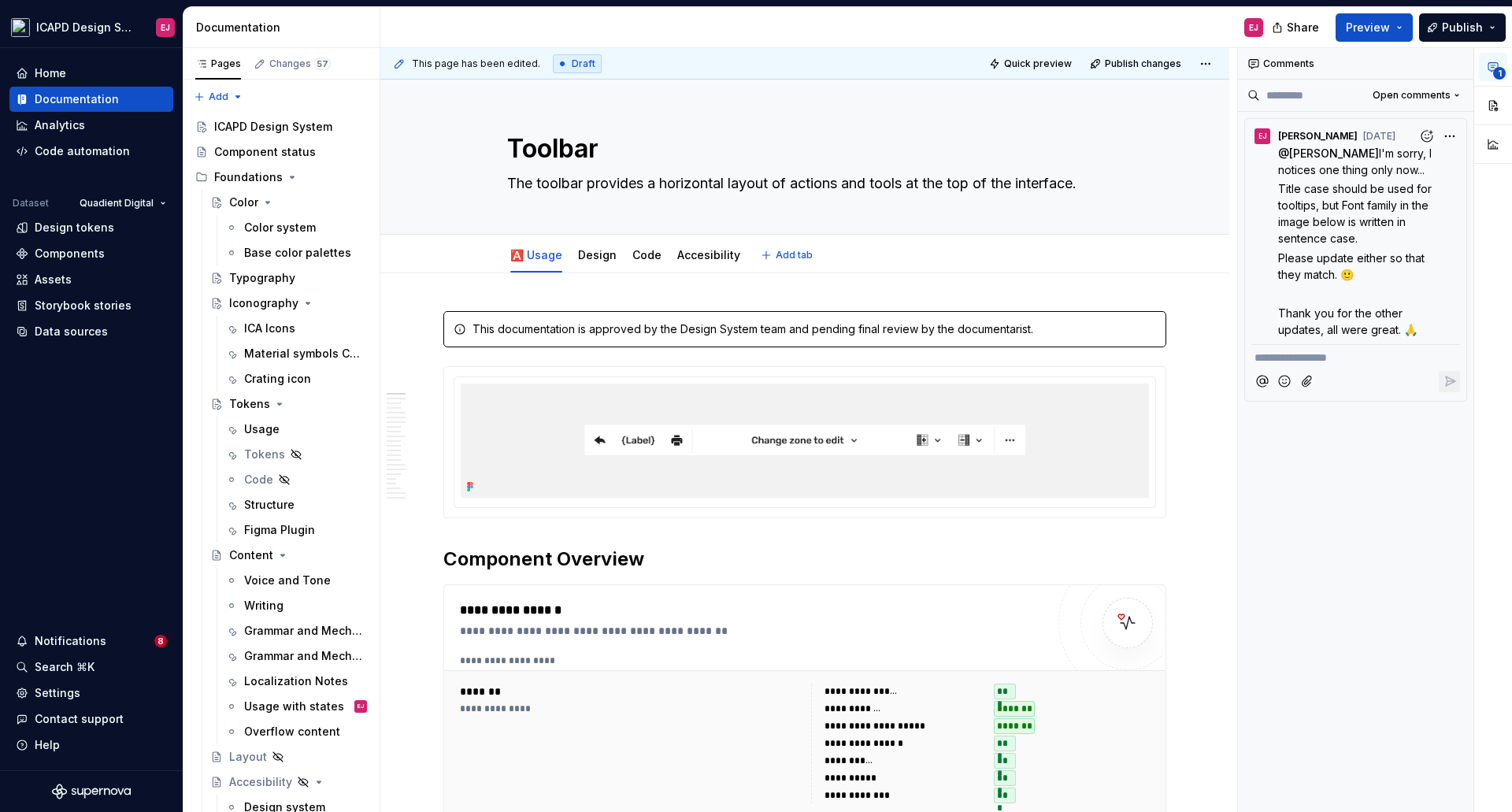
type textarea "*"
